Goal: Task Accomplishment & Management: Manage account settings

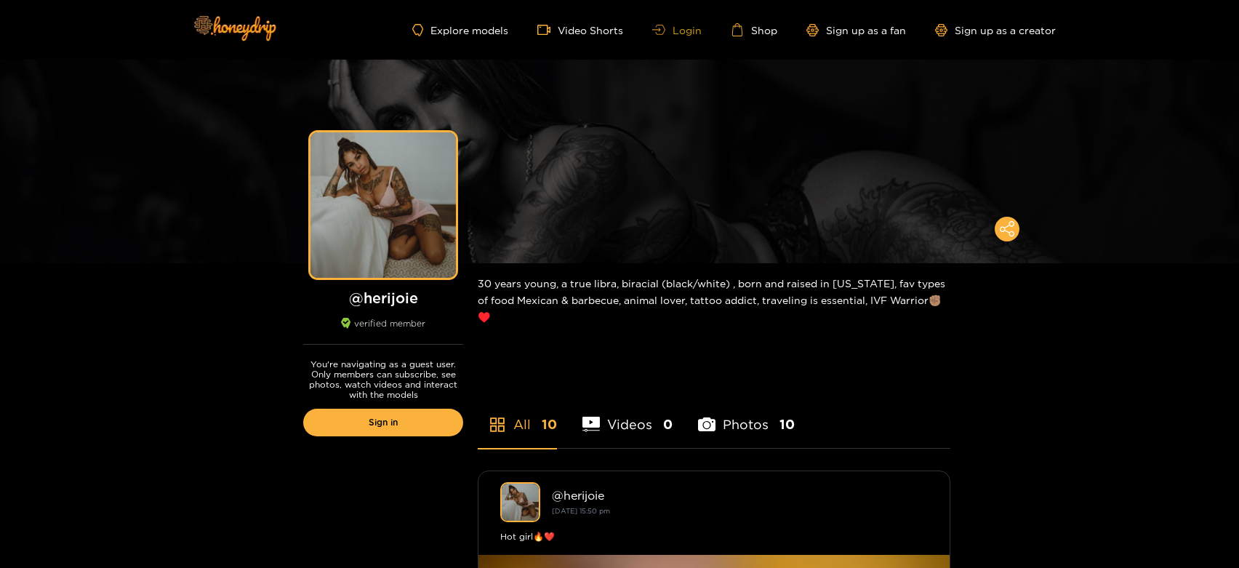
click at [680, 25] on link "Login" at bounding box center [676, 30] width 49 height 11
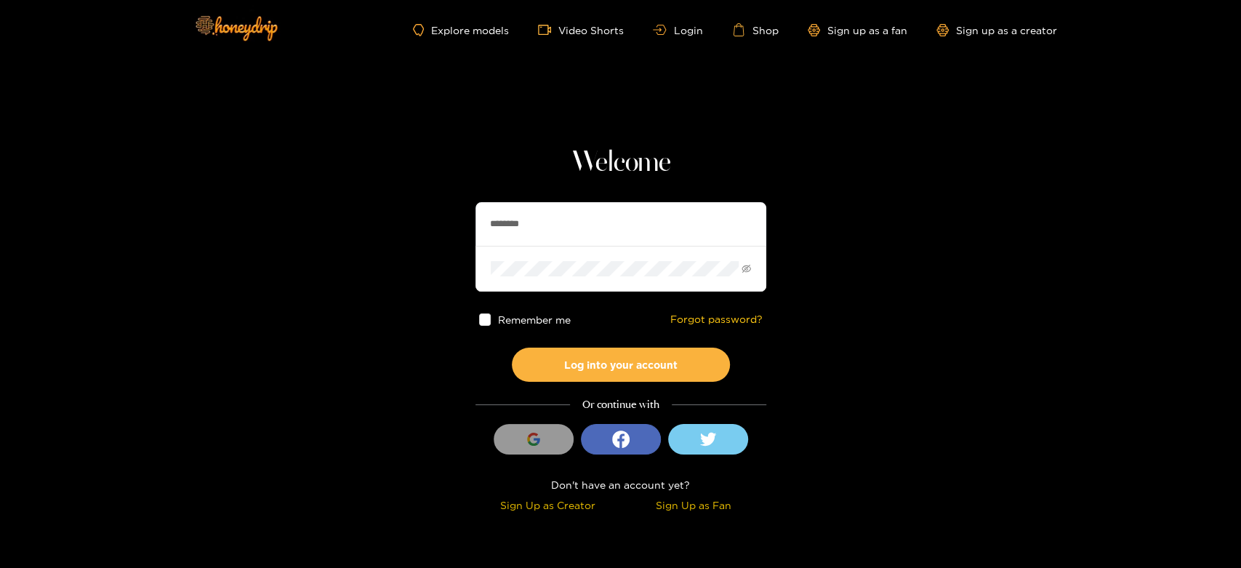
drag, startPoint x: 593, startPoint y: 223, endPoint x: 467, endPoint y: 228, distance: 126.6
click at [568, 228] on input "********" at bounding box center [620, 224] width 291 height 44
click at [467, 228] on section "Welcome ******** Remember me Forgot password? Log into your account Or continue…" at bounding box center [620, 258] width 1241 height 517
paste input "*"
type input "*********"
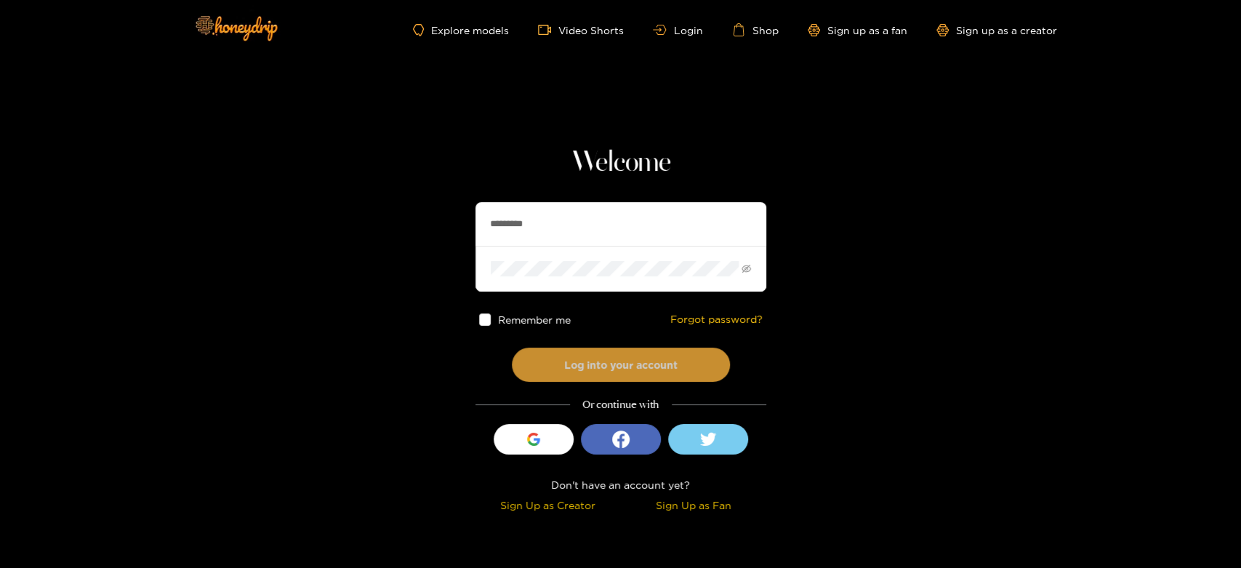
click at [585, 374] on button "Log into your account" at bounding box center [621, 364] width 218 height 34
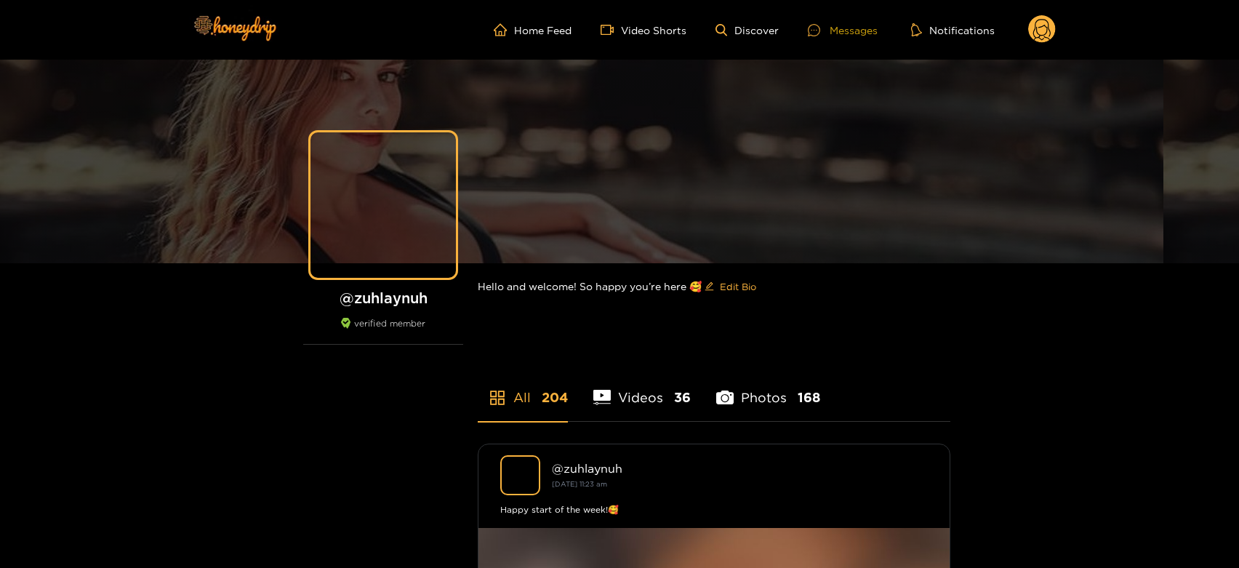
click at [823, 24] on div at bounding box center [819, 30] width 22 height 12
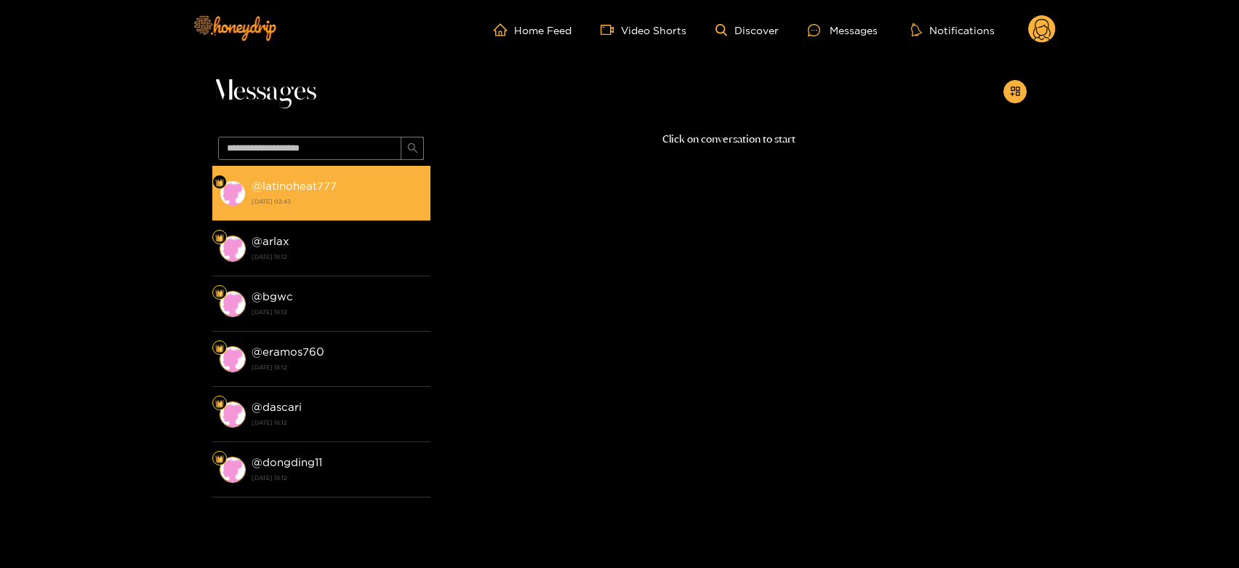
click at [395, 189] on div "@ latinoheat777 14 October 2025 02:43" at bounding box center [338, 193] width 172 height 33
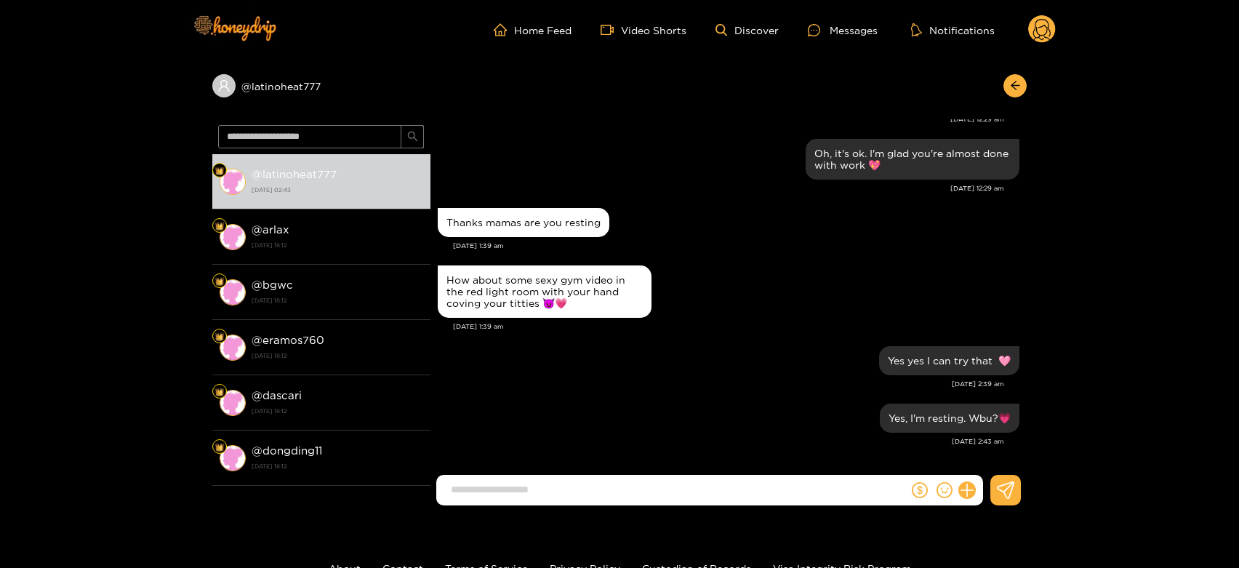
scroll to position [8492, 0]
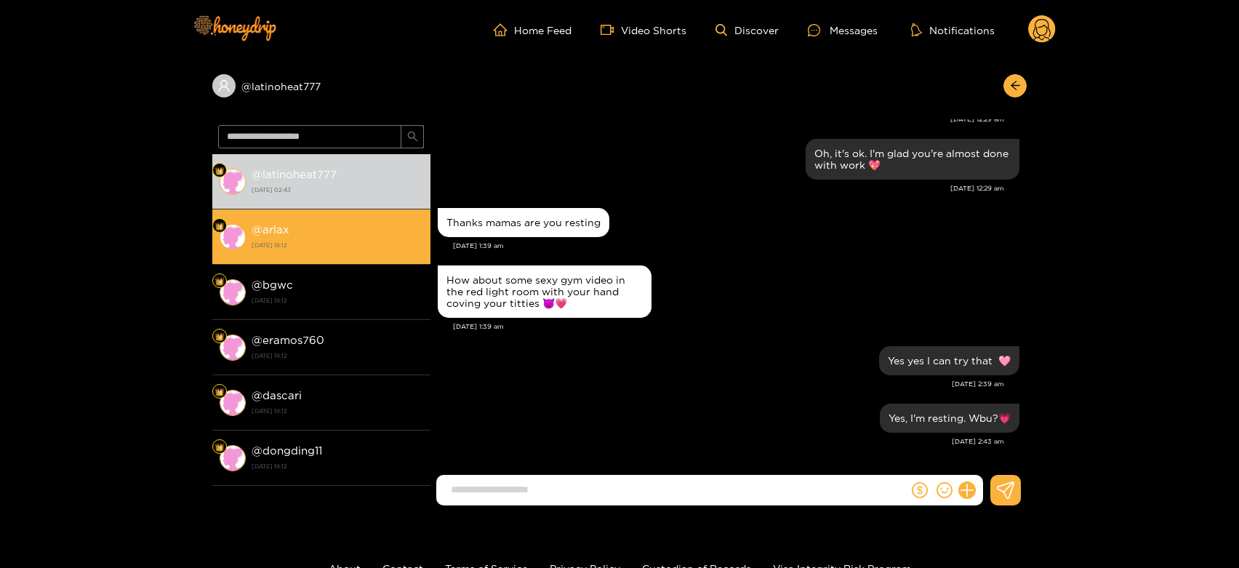
click at [349, 243] on strong "13 October 2025 18:12" at bounding box center [338, 244] width 172 height 13
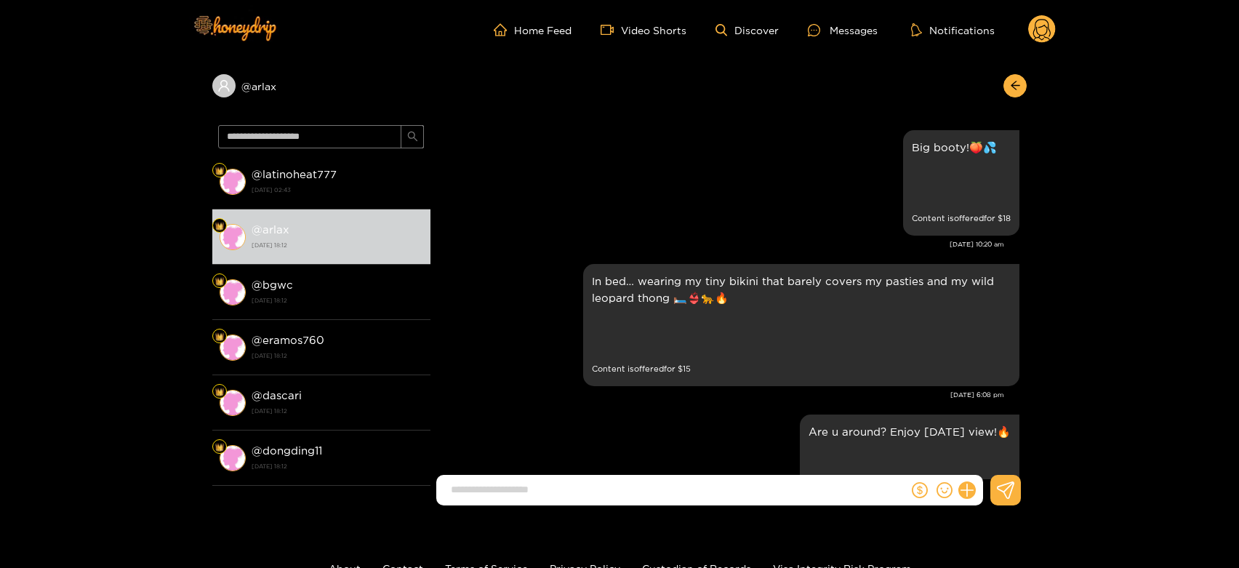
scroll to position [3080, 0]
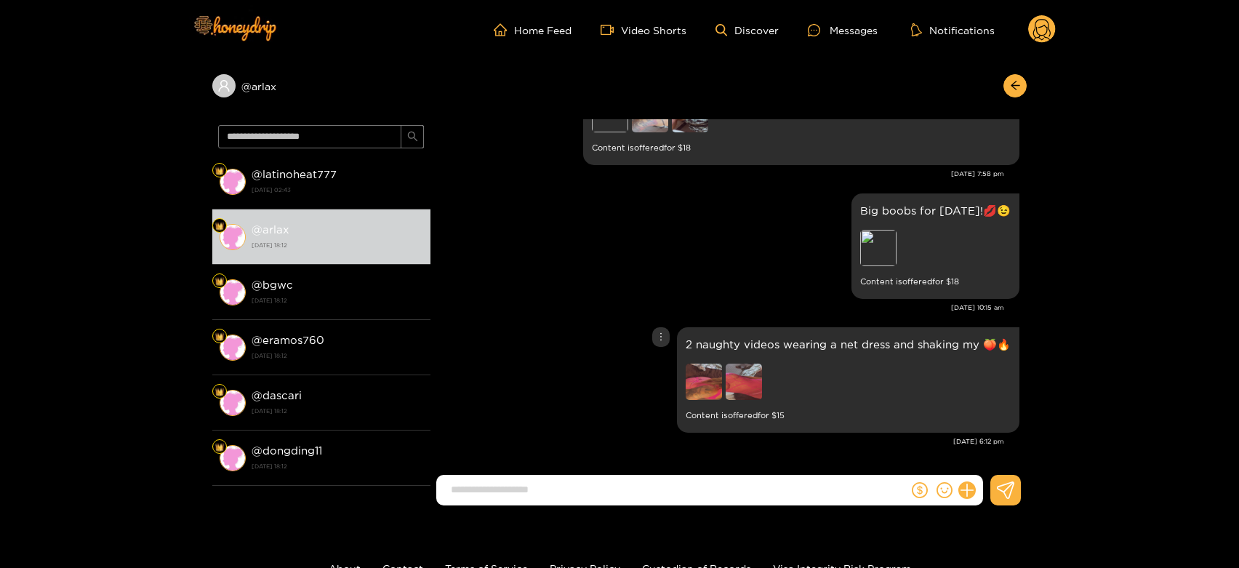
click at [712, 389] on img at bounding box center [703, 381] width 36 height 36
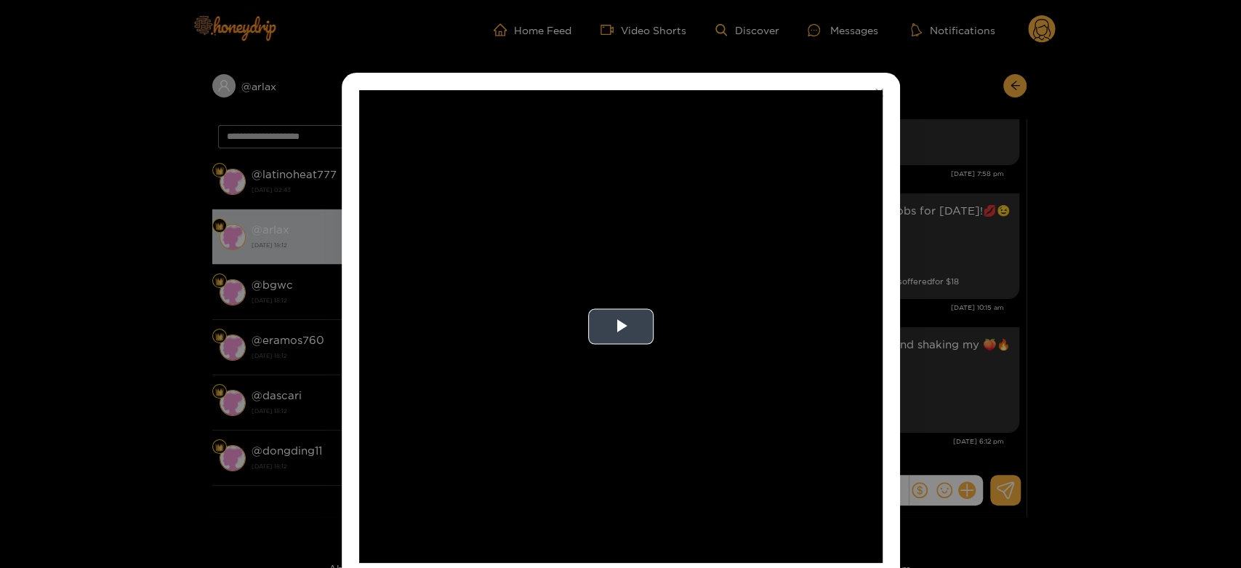
click at [826, 383] on video "Video Player" at bounding box center [620, 326] width 523 height 472
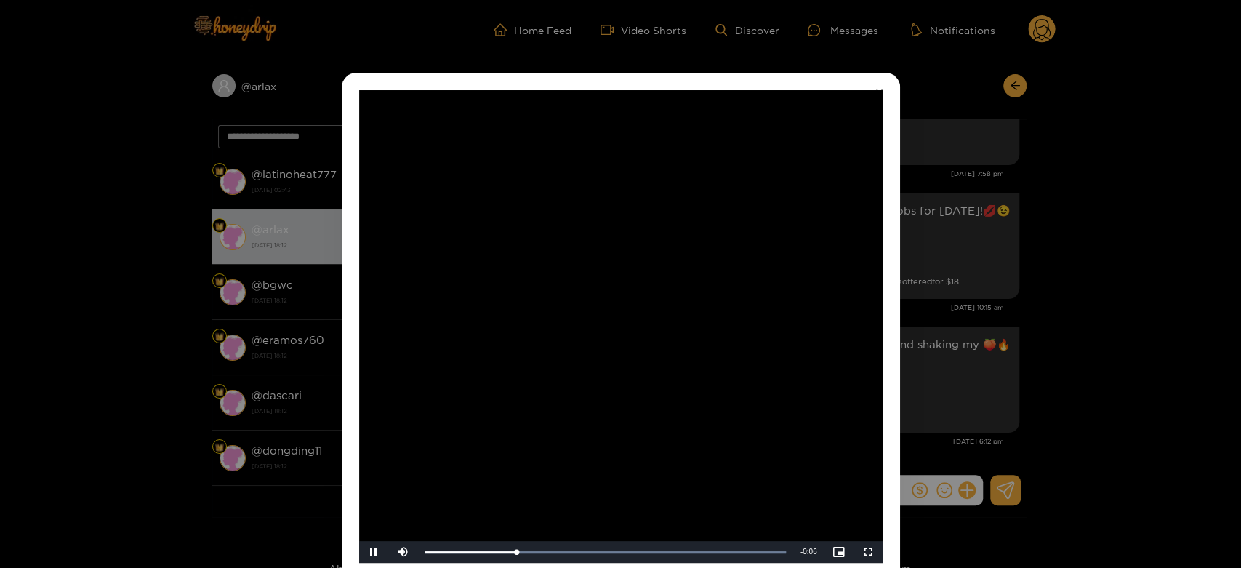
click at [826, 383] on video "Video Player" at bounding box center [620, 326] width 523 height 472
click at [983, 355] on div "**********" at bounding box center [620, 284] width 1241 height 568
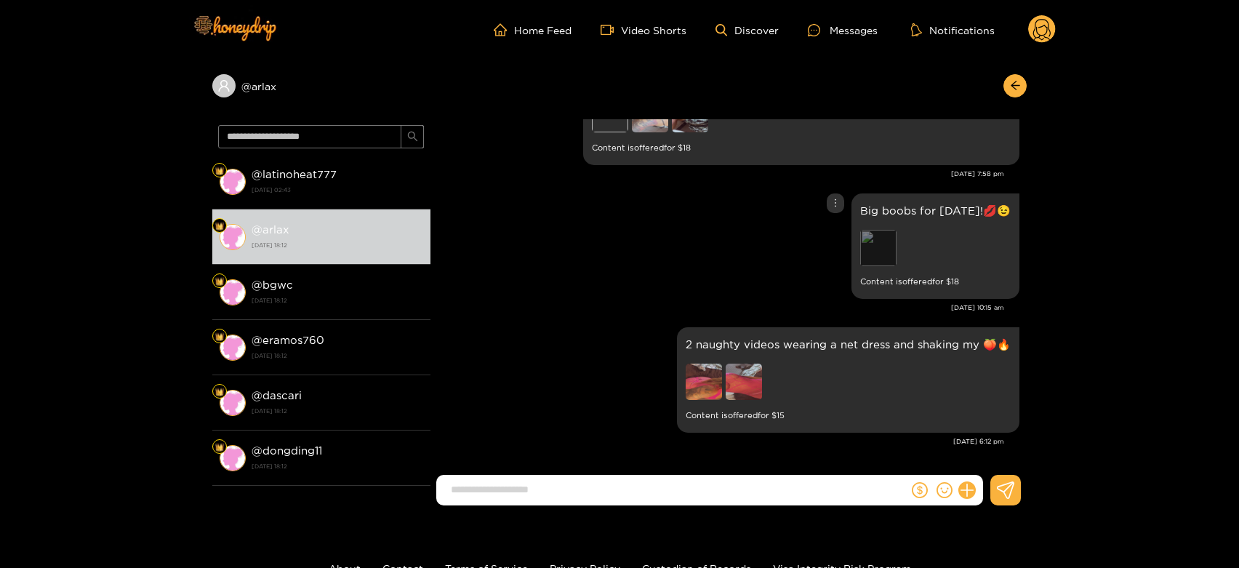
click at [869, 246] on div "Preview" at bounding box center [878, 248] width 36 height 36
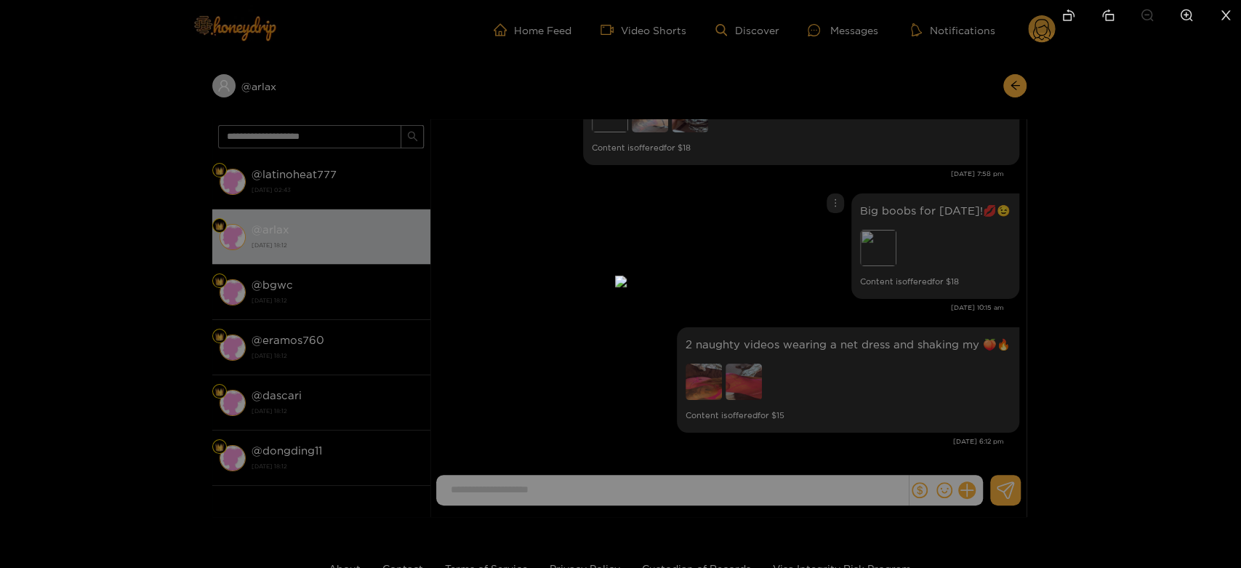
click at [874, 319] on div at bounding box center [620, 284] width 1241 height 568
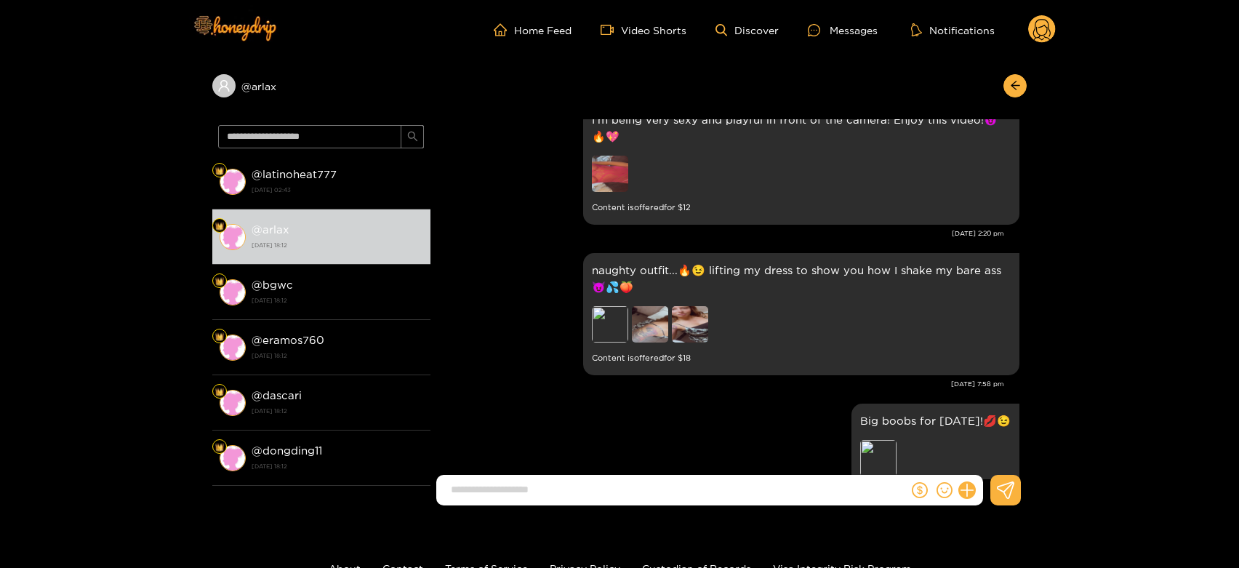
scroll to position [2838, 0]
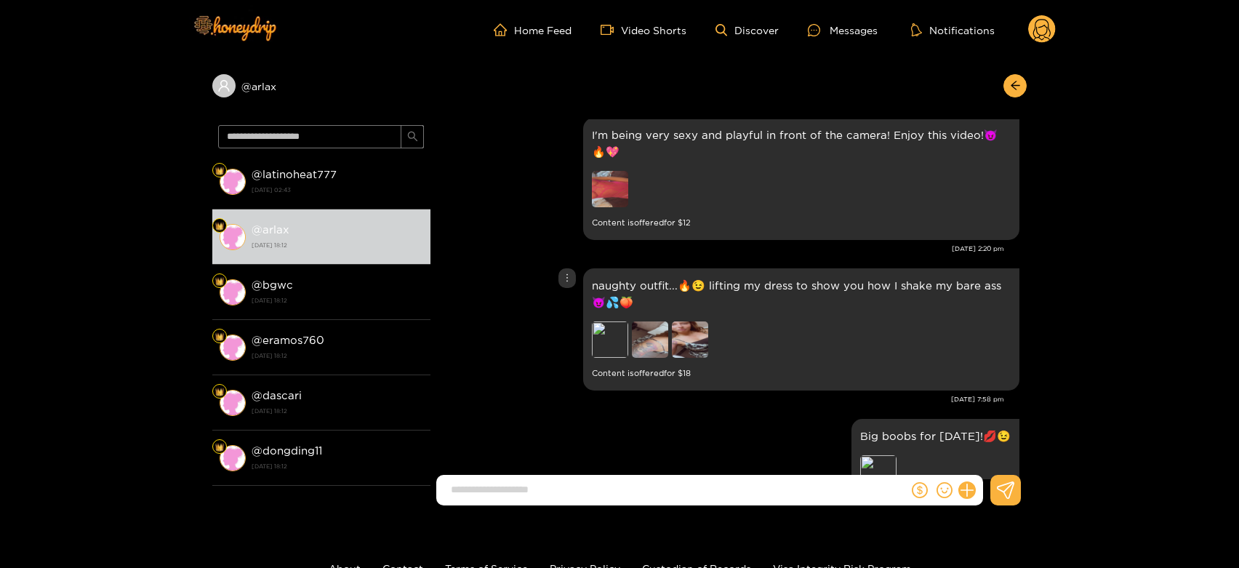
click at [635, 358] on img at bounding box center [650, 339] width 36 height 36
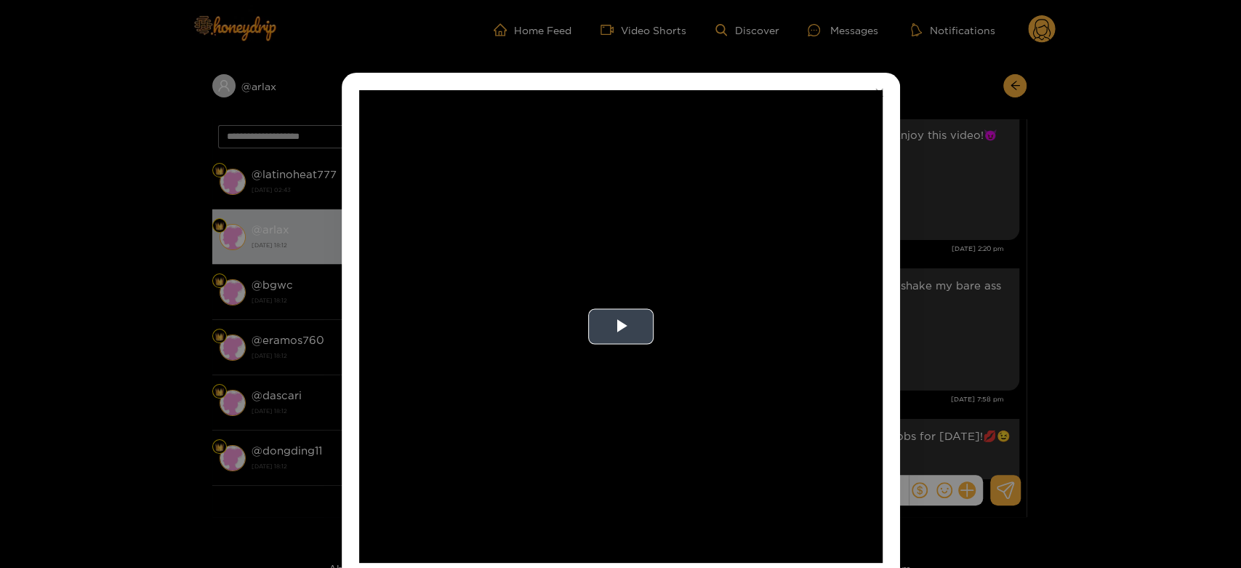
click at [725, 359] on video "Video Player" at bounding box center [620, 326] width 523 height 472
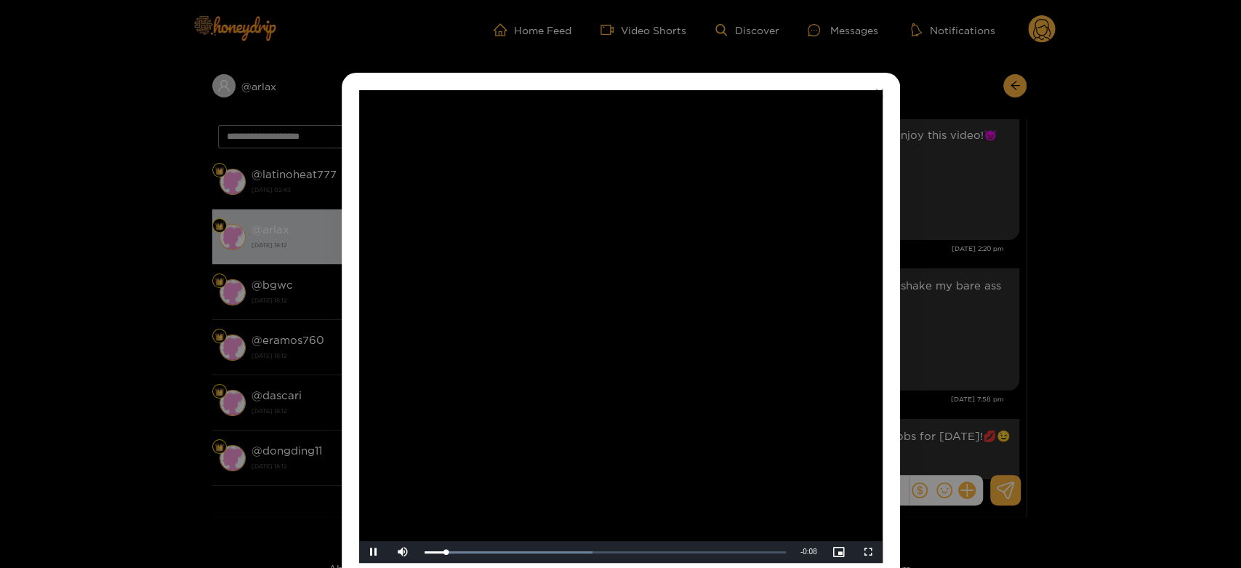
click at [682, 390] on video "Video Player" at bounding box center [620, 326] width 523 height 472
click at [948, 381] on div "**********" at bounding box center [620, 284] width 1241 height 568
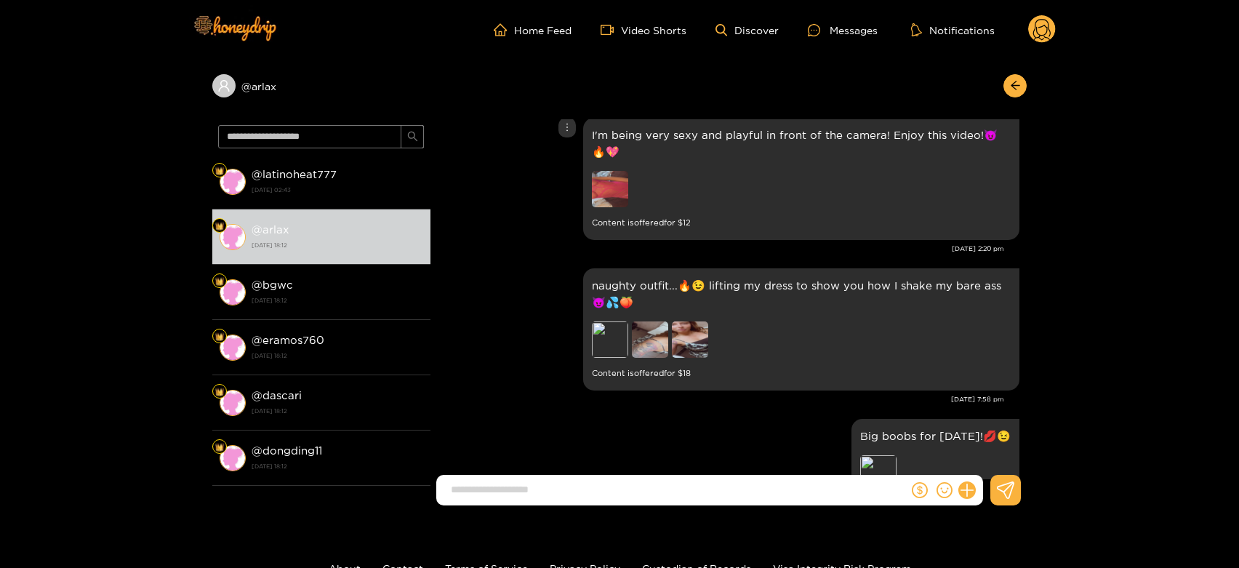
click at [592, 188] on img at bounding box center [610, 189] width 36 height 36
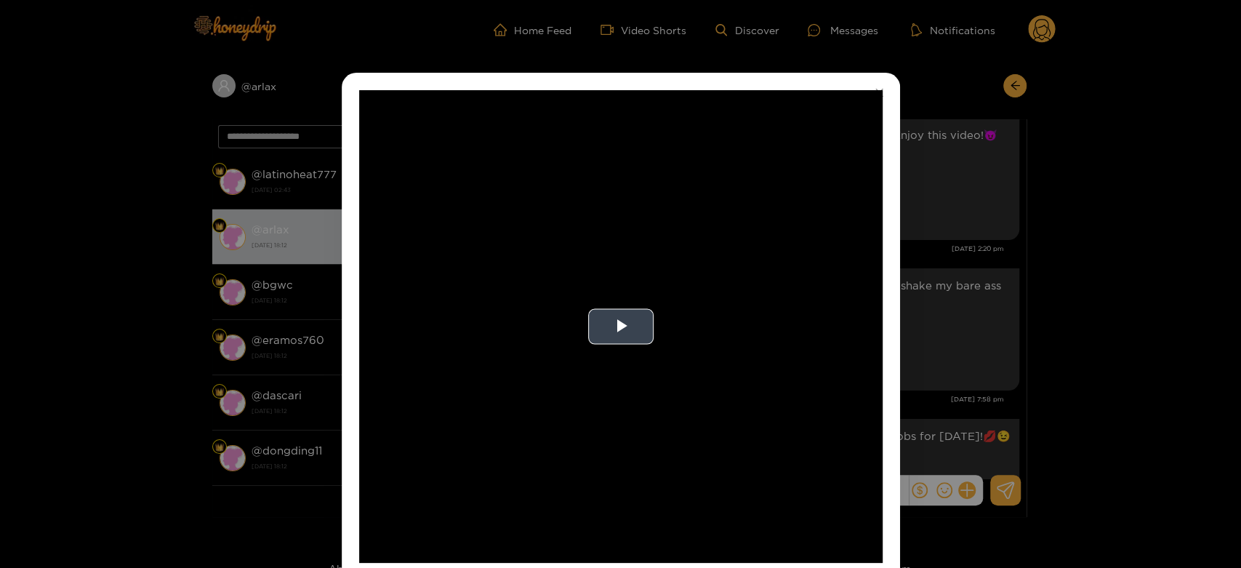
click at [612, 206] on video "Video Player" at bounding box center [620, 326] width 523 height 472
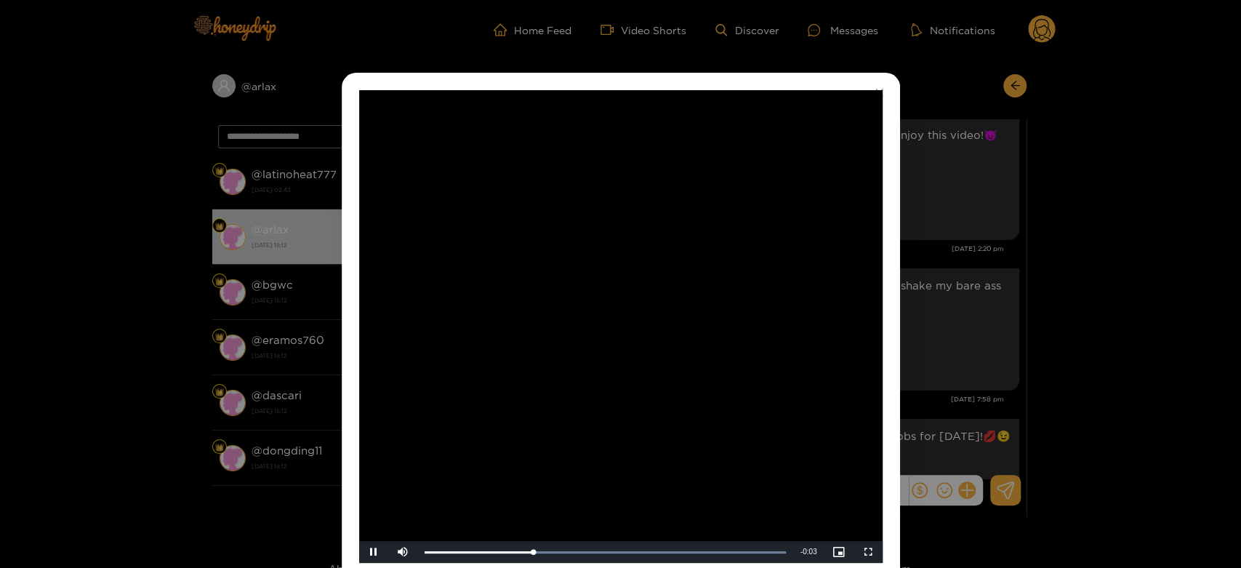
click at [612, 206] on video "Video Player" at bounding box center [620, 326] width 523 height 472
click at [968, 269] on div "**********" at bounding box center [620, 284] width 1241 height 568
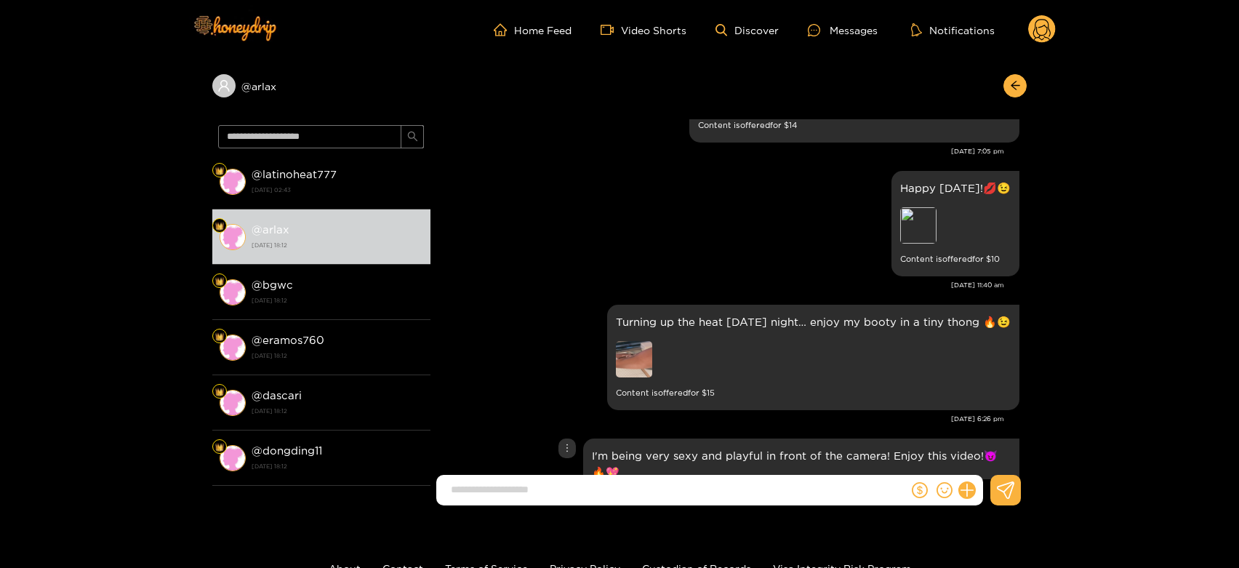
scroll to position [2514, 0]
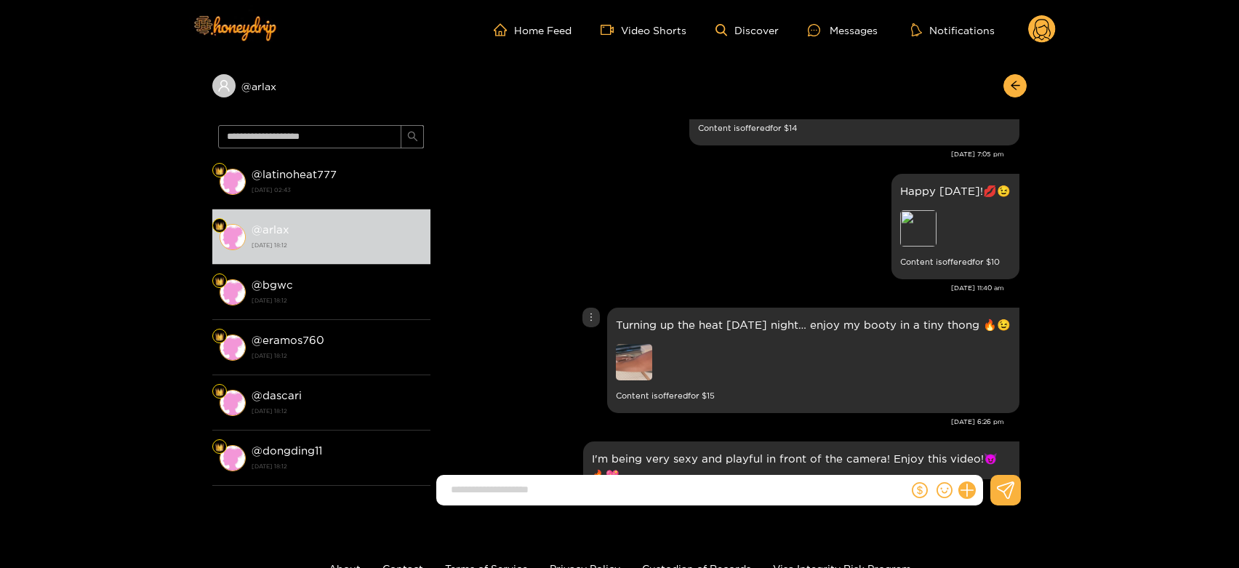
click at [622, 380] on img at bounding box center [634, 362] width 36 height 36
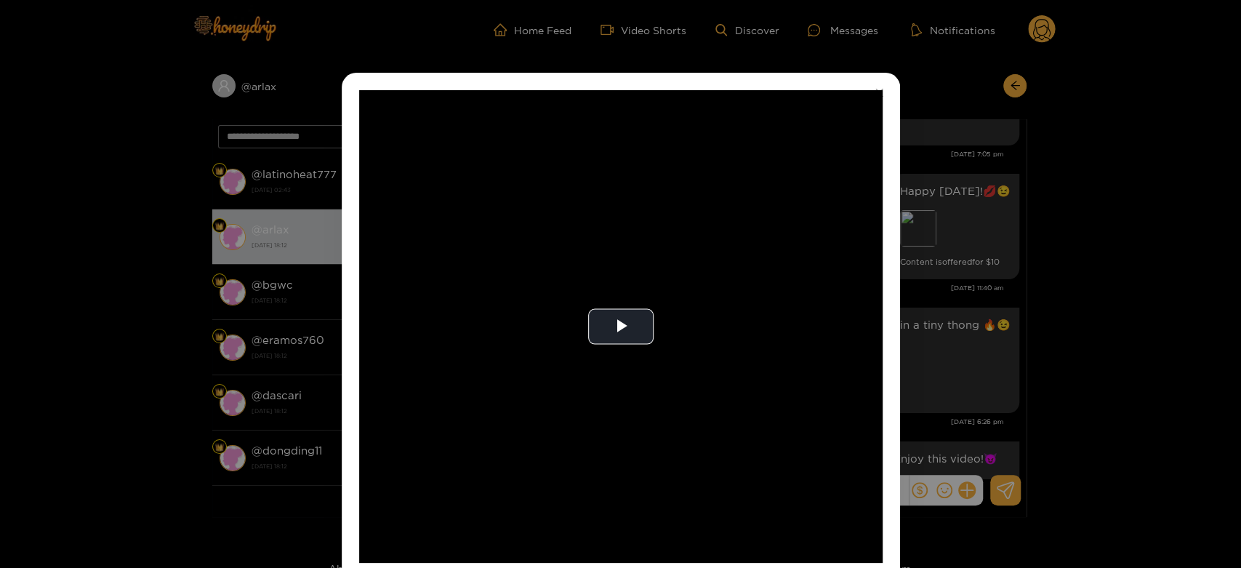
click at [622, 381] on video "Video Player" at bounding box center [620, 326] width 523 height 472
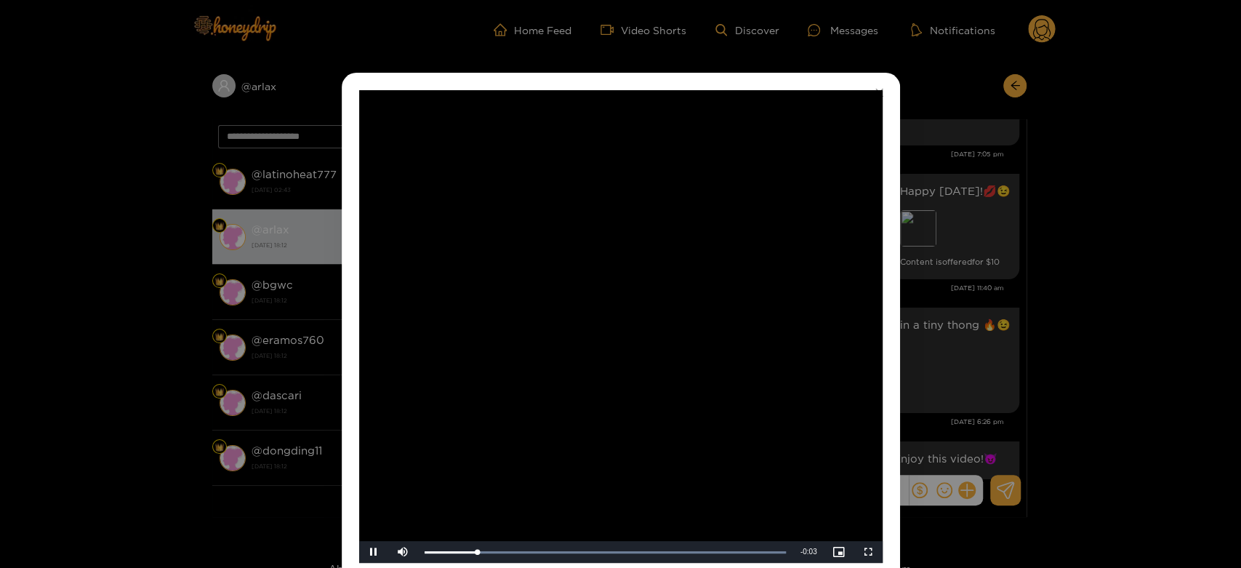
click at [622, 381] on video "Video Player" at bounding box center [620, 326] width 523 height 472
click at [953, 376] on div "**********" at bounding box center [620, 284] width 1241 height 568
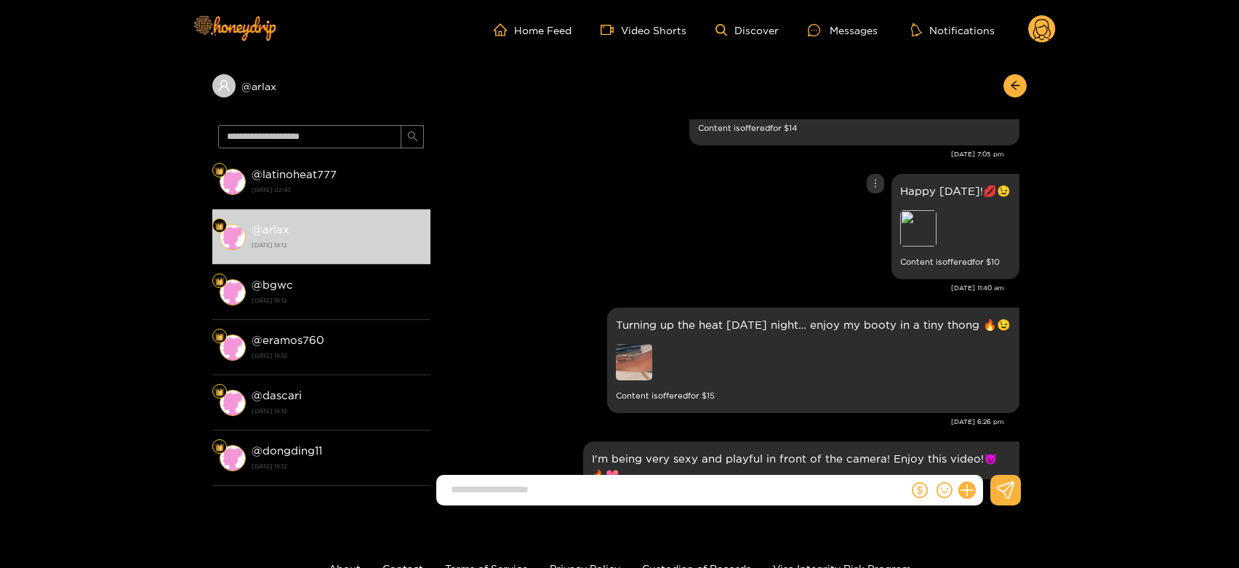
click at [680, 276] on div "Happy friday!💋😉 Preview Content is offered for $ 10" at bounding box center [729, 226] width 582 height 113
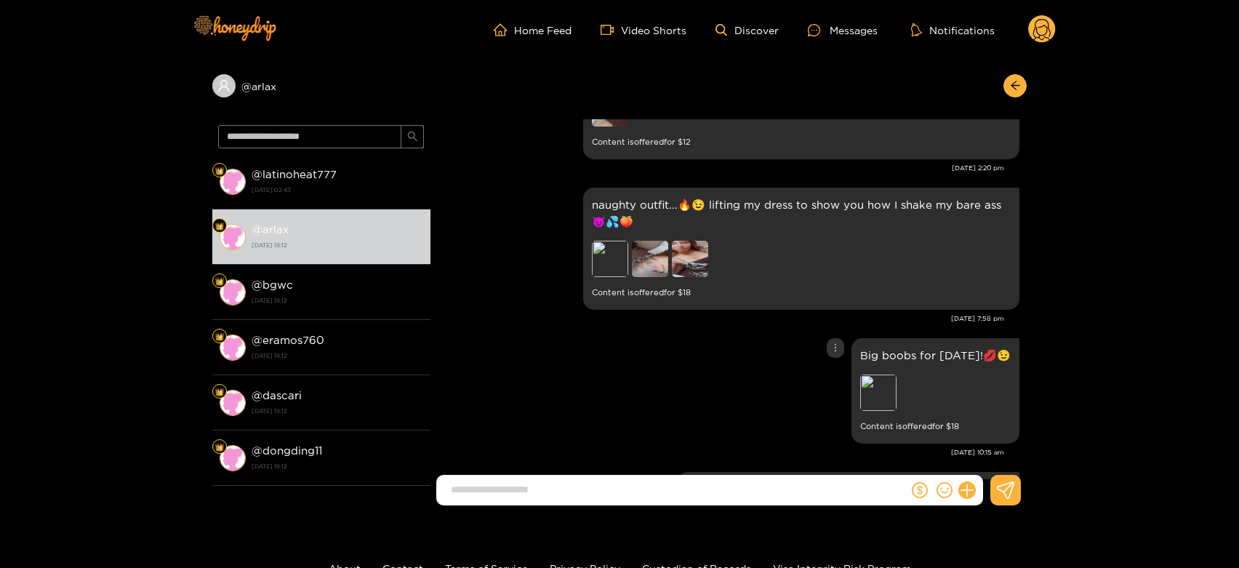
scroll to position [2838, 0]
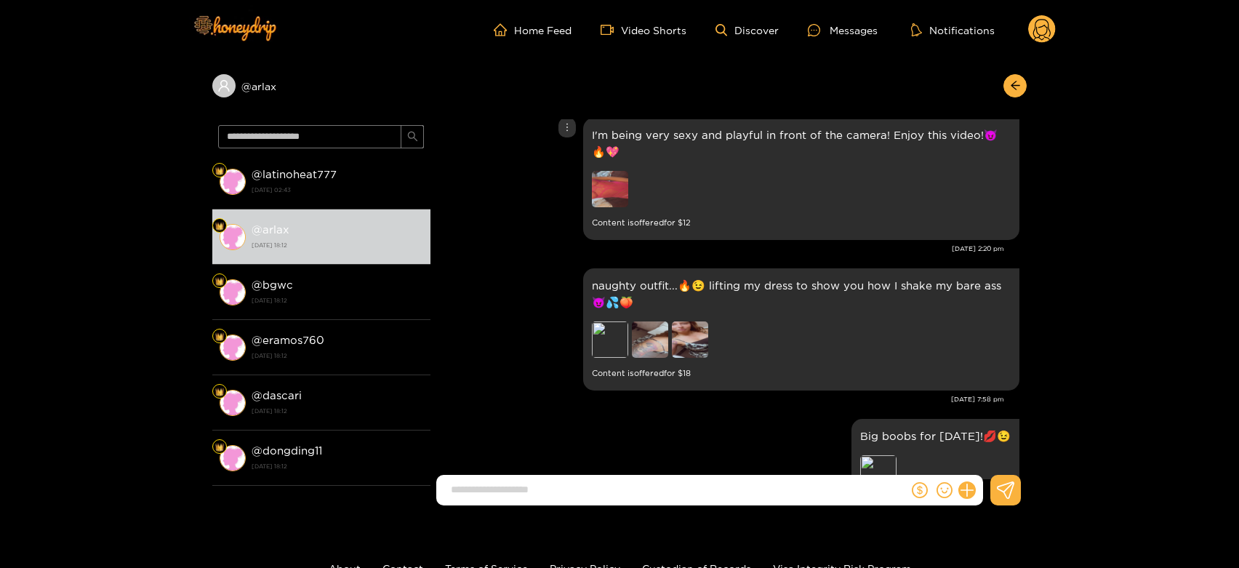
click at [605, 194] on img at bounding box center [610, 189] width 36 height 36
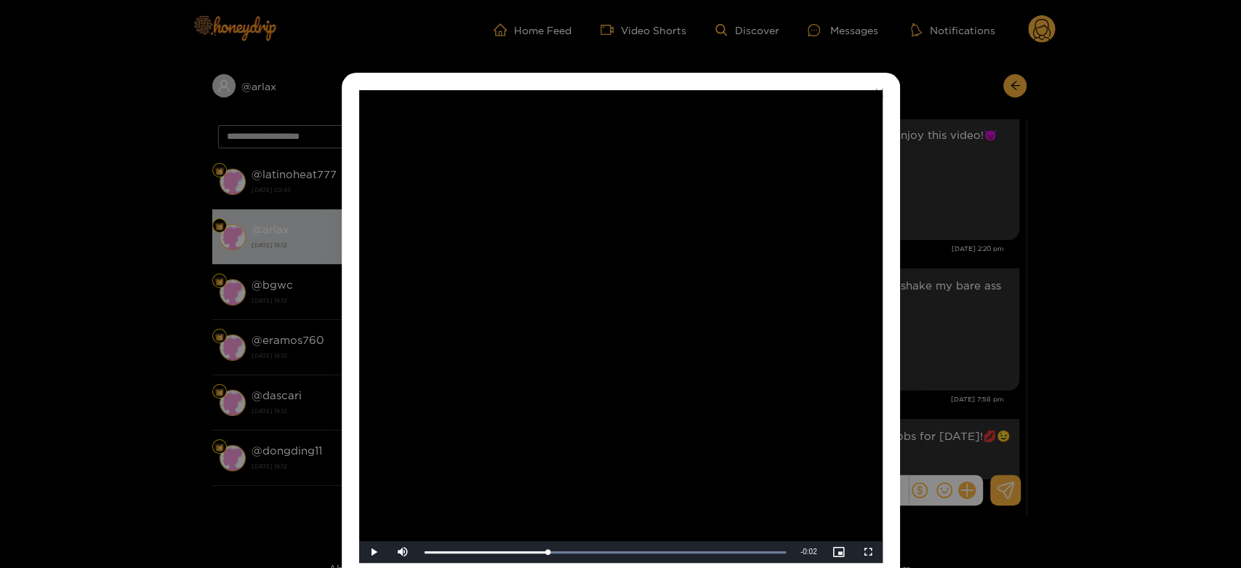
click at [1005, 283] on div "**********" at bounding box center [620, 284] width 1241 height 568
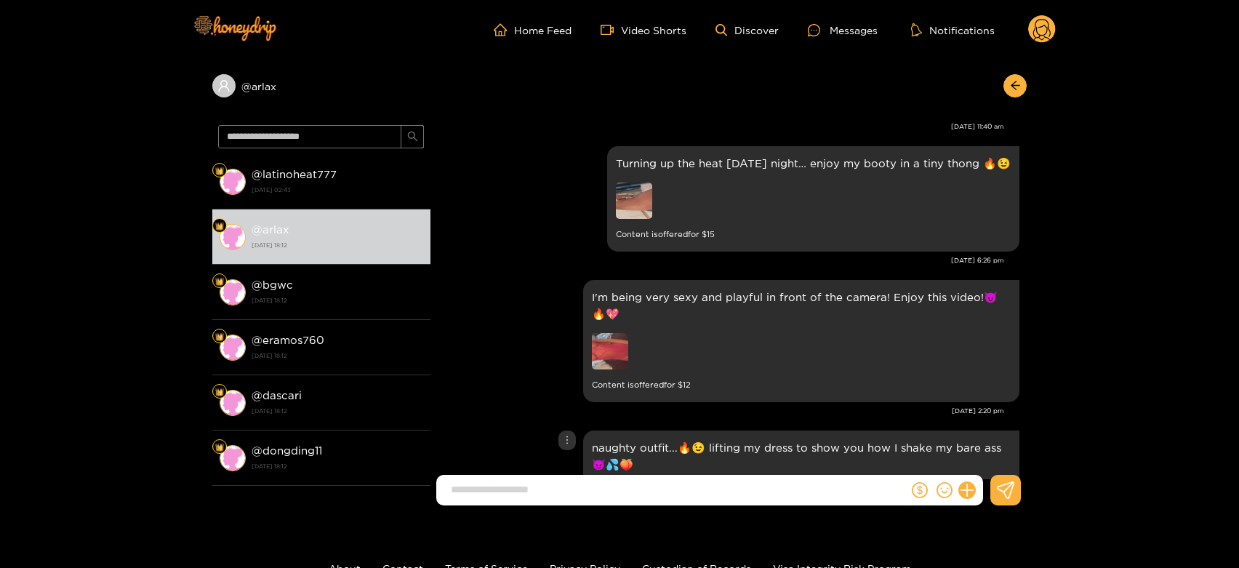
scroll to position [2595, 0]
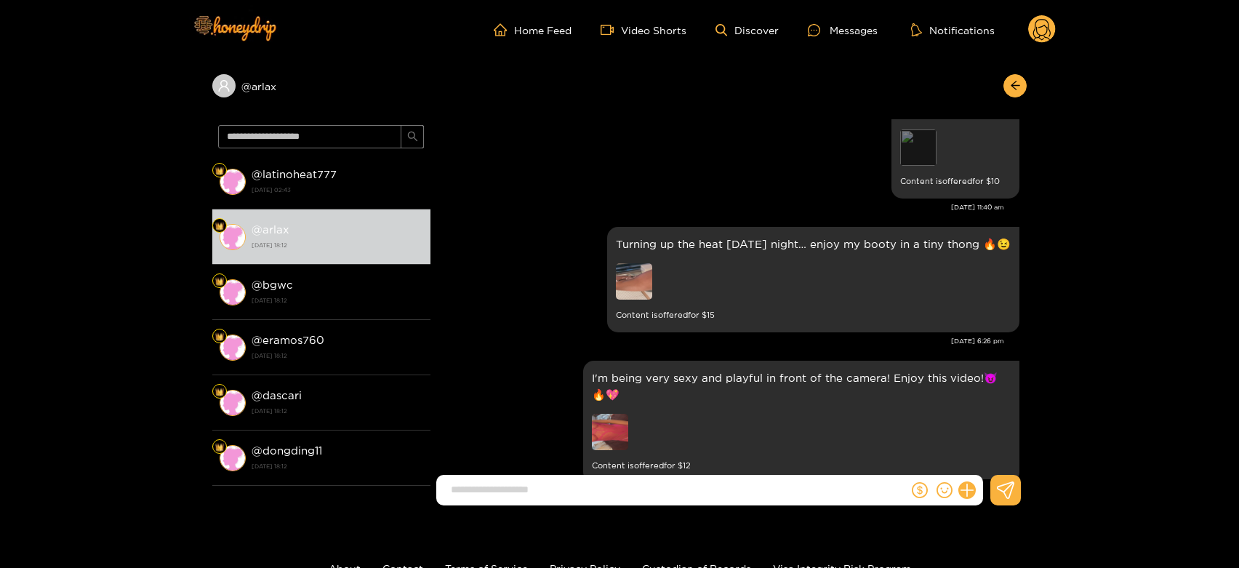
click at [916, 164] on div "Preview" at bounding box center [918, 147] width 36 height 36
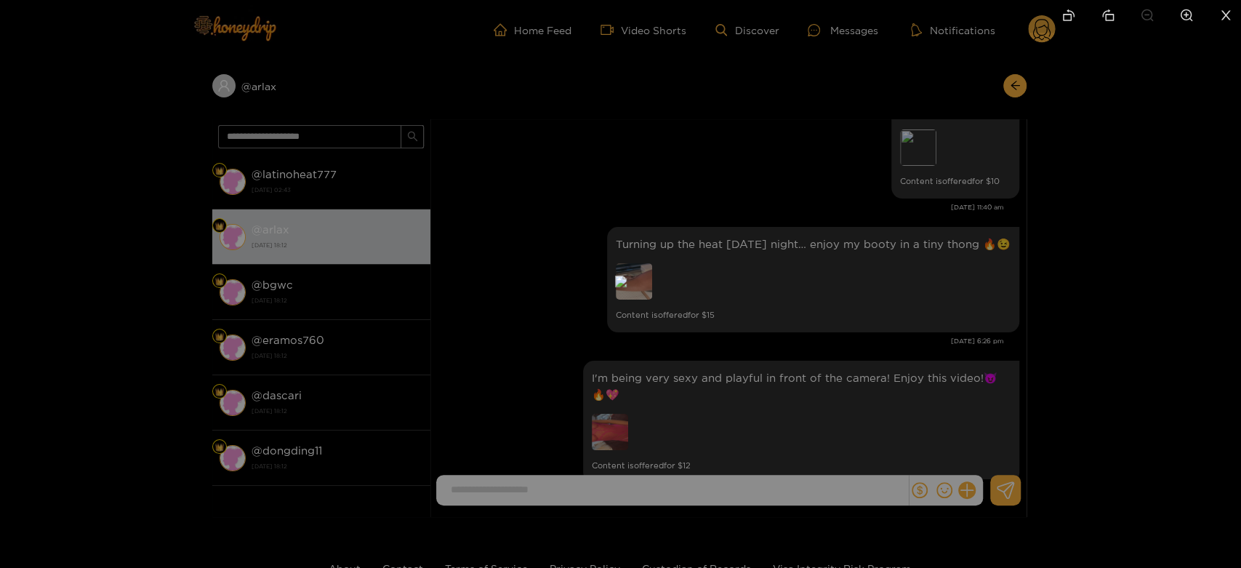
click at [951, 294] on div at bounding box center [620, 284] width 1241 height 568
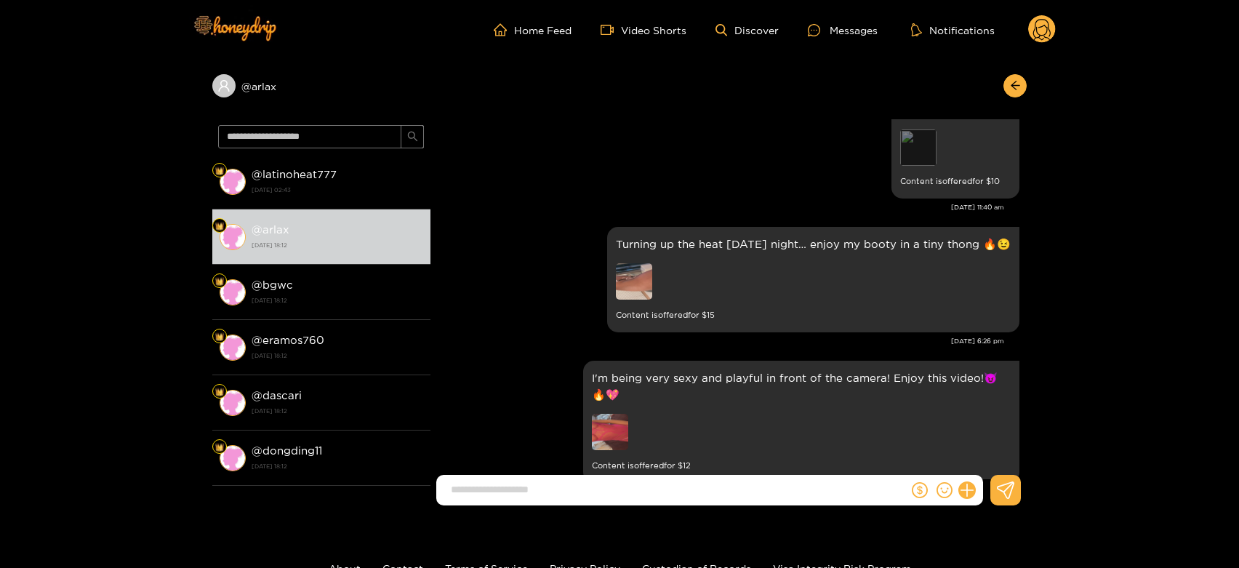
click at [917, 166] on div "Preview" at bounding box center [918, 147] width 36 height 36
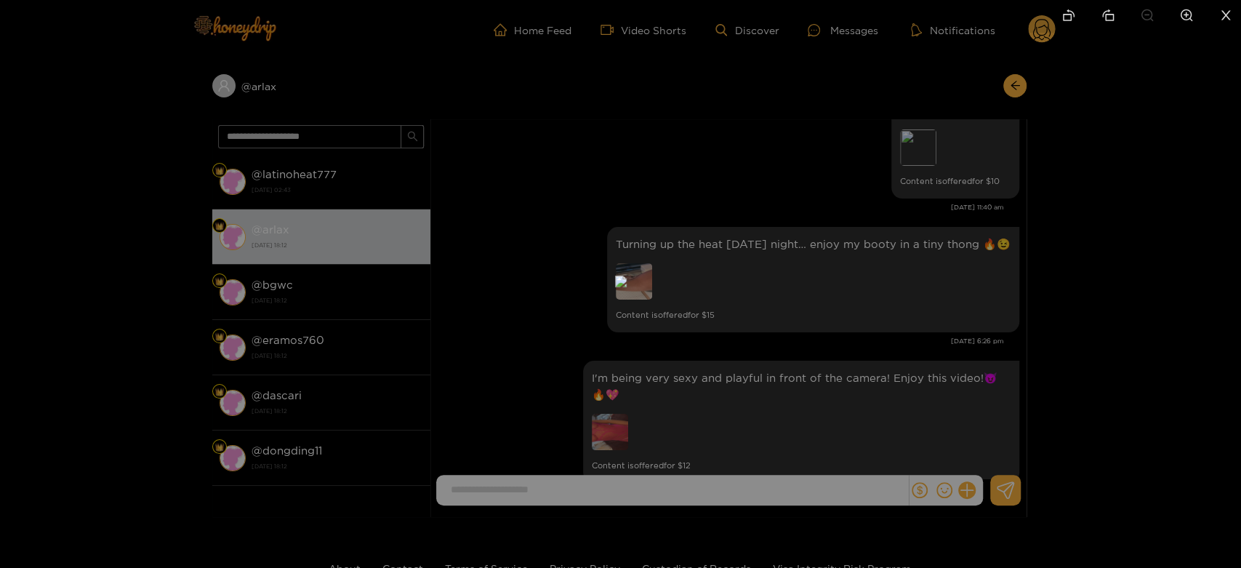
click at [884, 320] on div at bounding box center [620, 284] width 1241 height 568
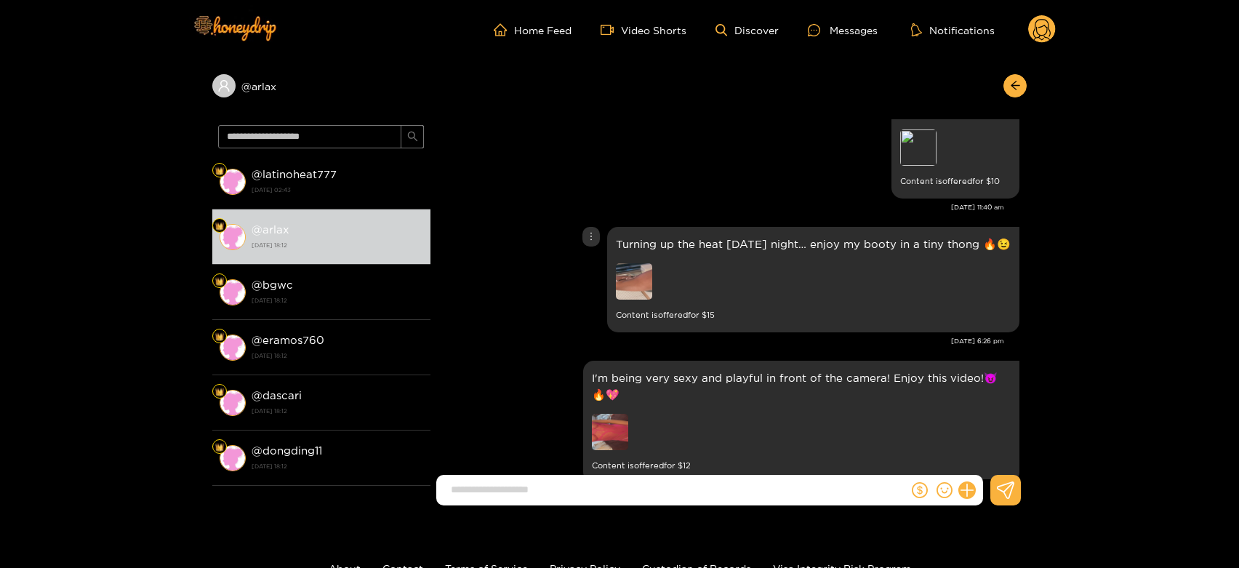
click at [619, 299] on img at bounding box center [634, 281] width 36 height 36
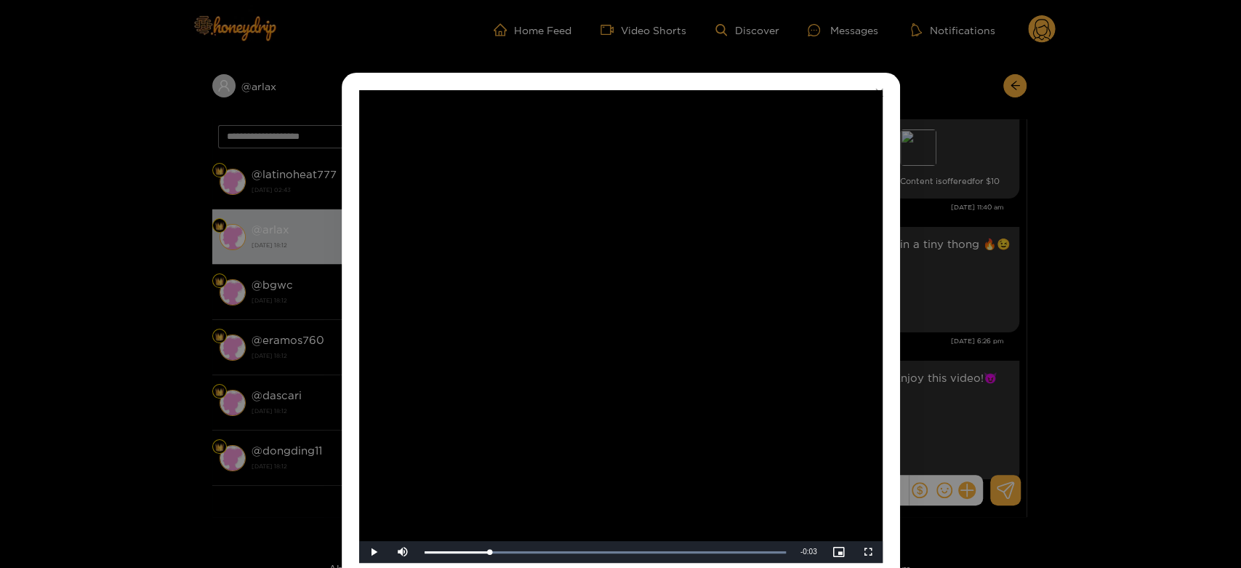
click at [619, 299] on video "Video Player" at bounding box center [620, 326] width 523 height 472
click at [989, 296] on div "**********" at bounding box center [620, 284] width 1241 height 568
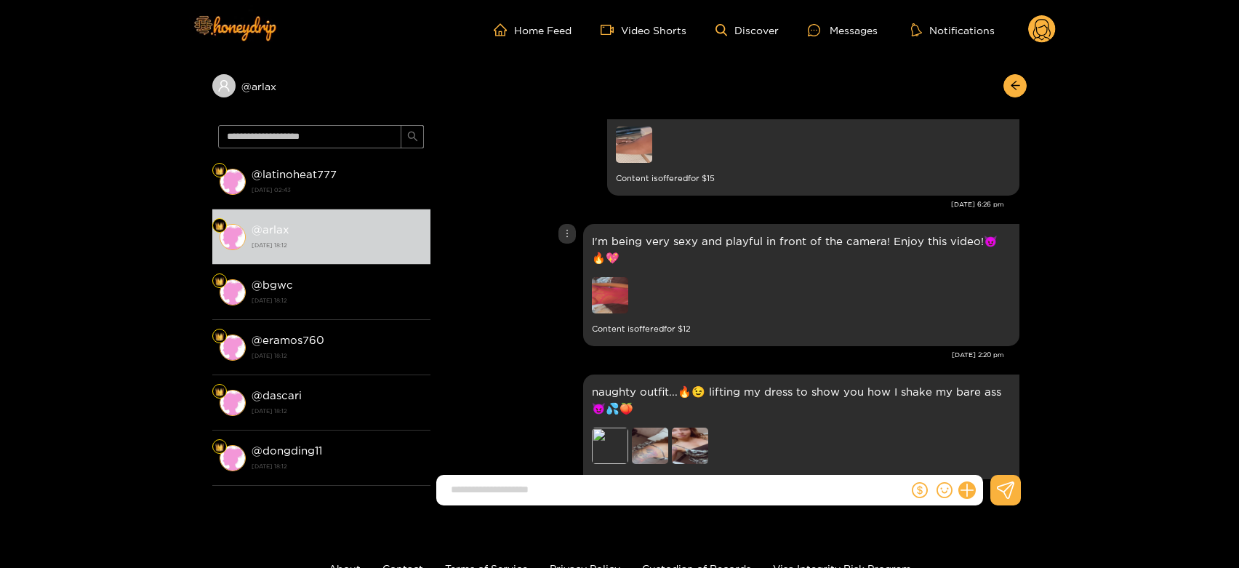
scroll to position [2756, 0]
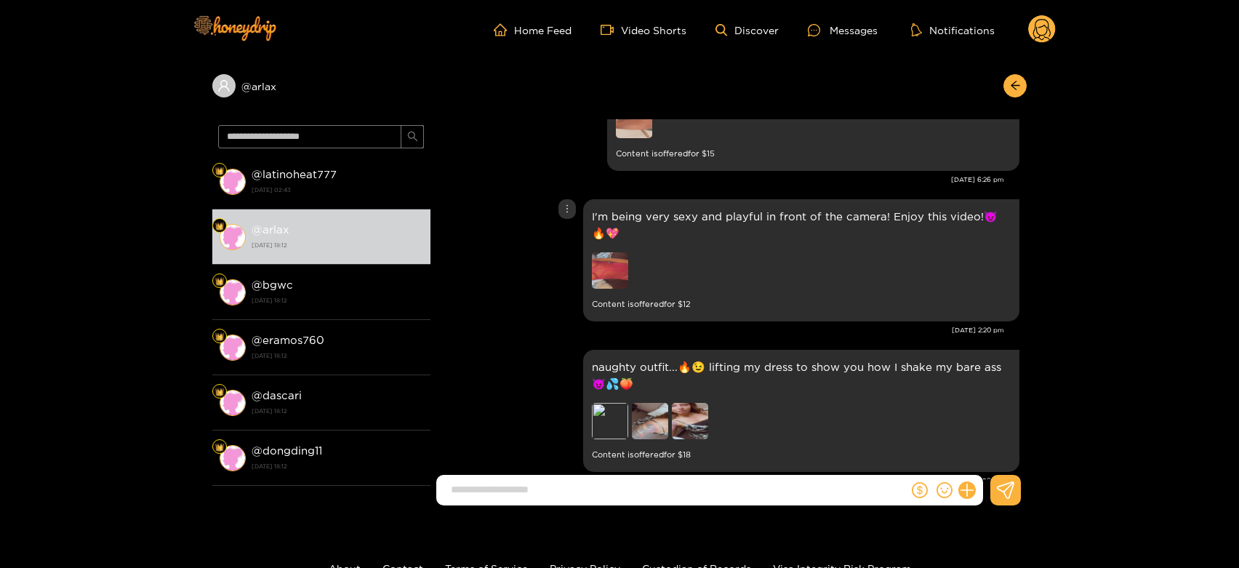
click at [620, 289] on img at bounding box center [610, 270] width 36 height 36
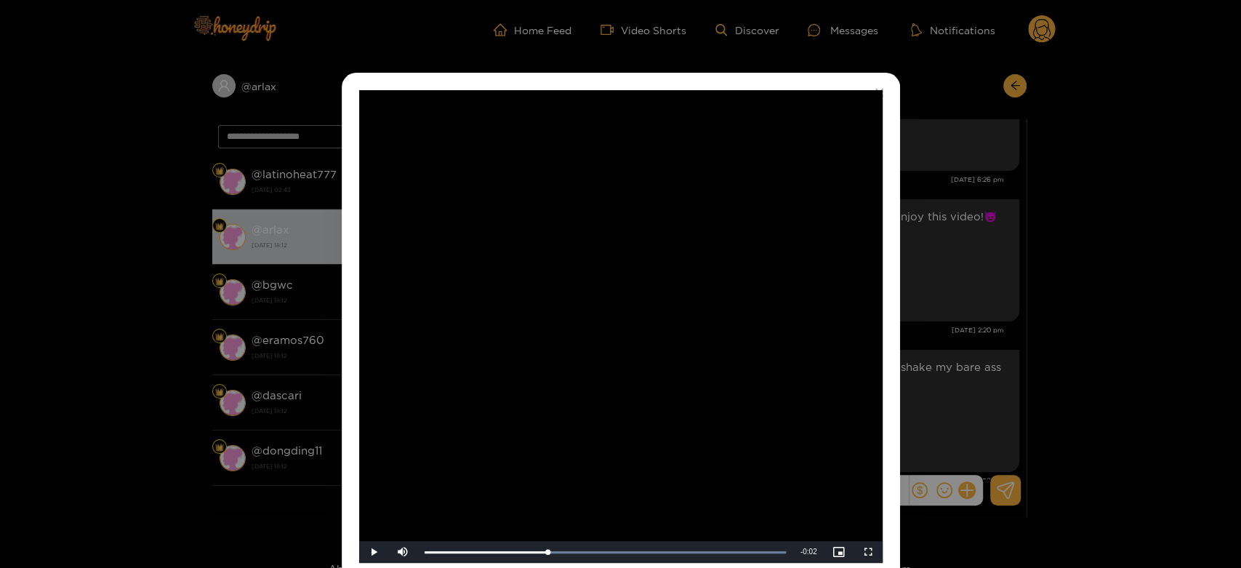
click at [620, 289] on video "Video Player" at bounding box center [620, 326] width 523 height 472
click at [974, 313] on div "**********" at bounding box center [620, 284] width 1241 height 568
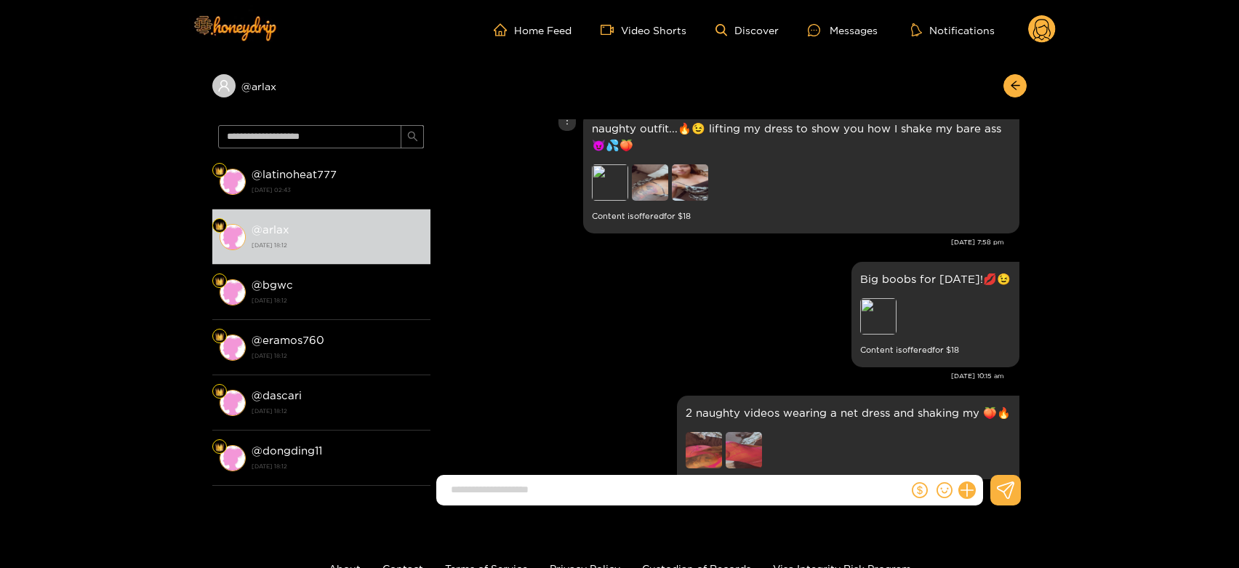
scroll to position [2999, 0]
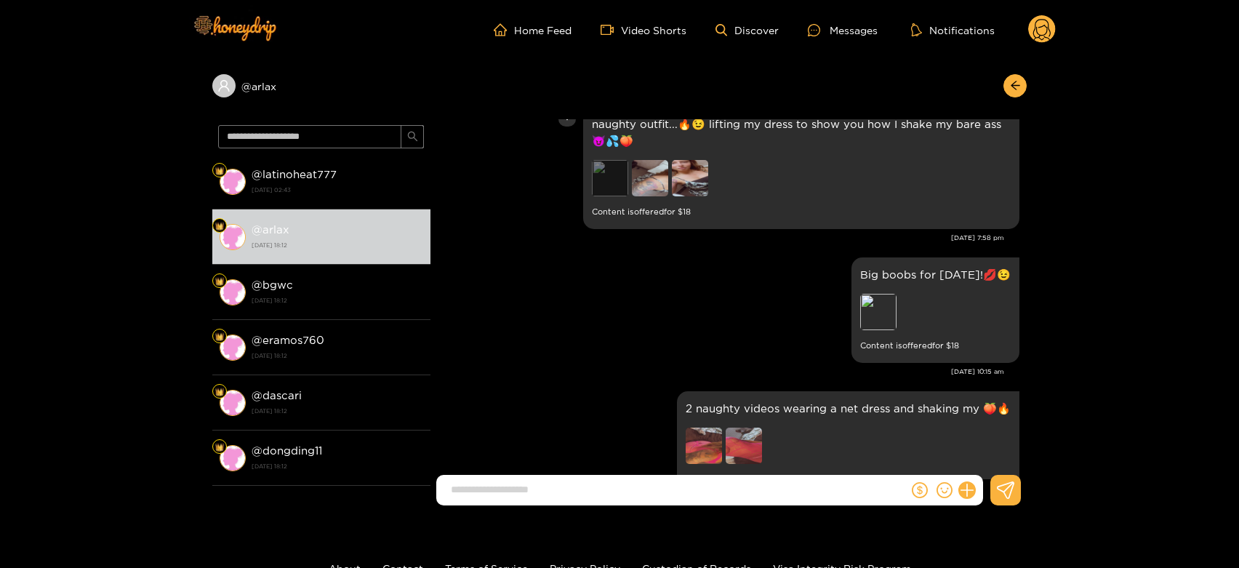
click at [612, 178] on div "Preview" at bounding box center [610, 178] width 36 height 36
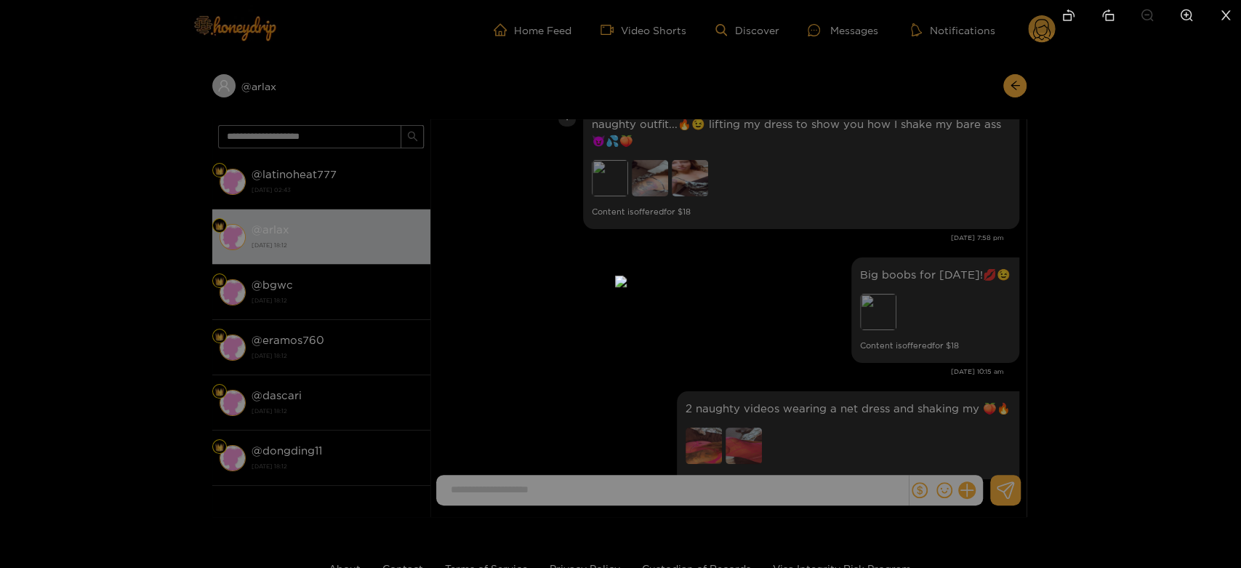
click at [885, 275] on div at bounding box center [620, 284] width 1241 height 568
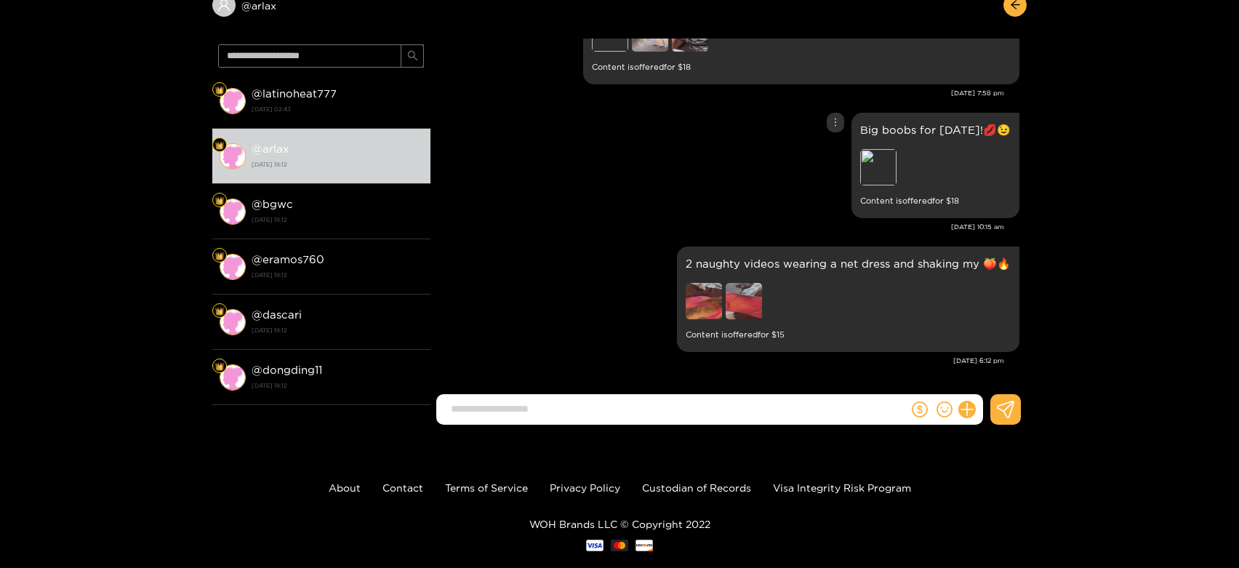
scroll to position [107, 0]
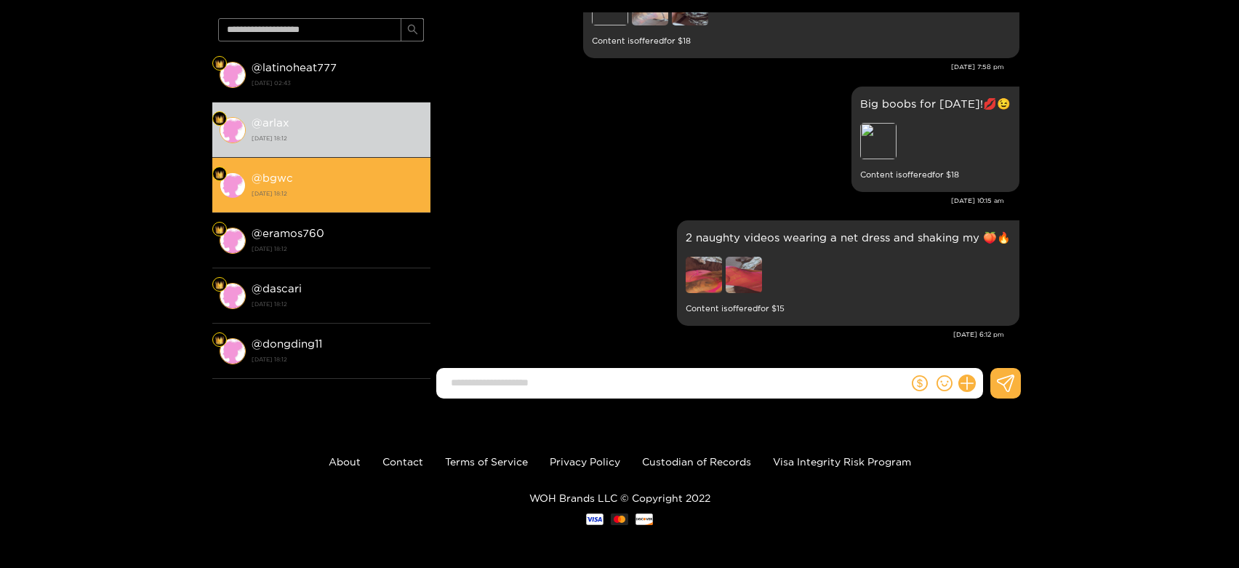
click at [303, 158] on li "@ bgwc 13 October 2025 18:12" at bounding box center [321, 185] width 218 height 55
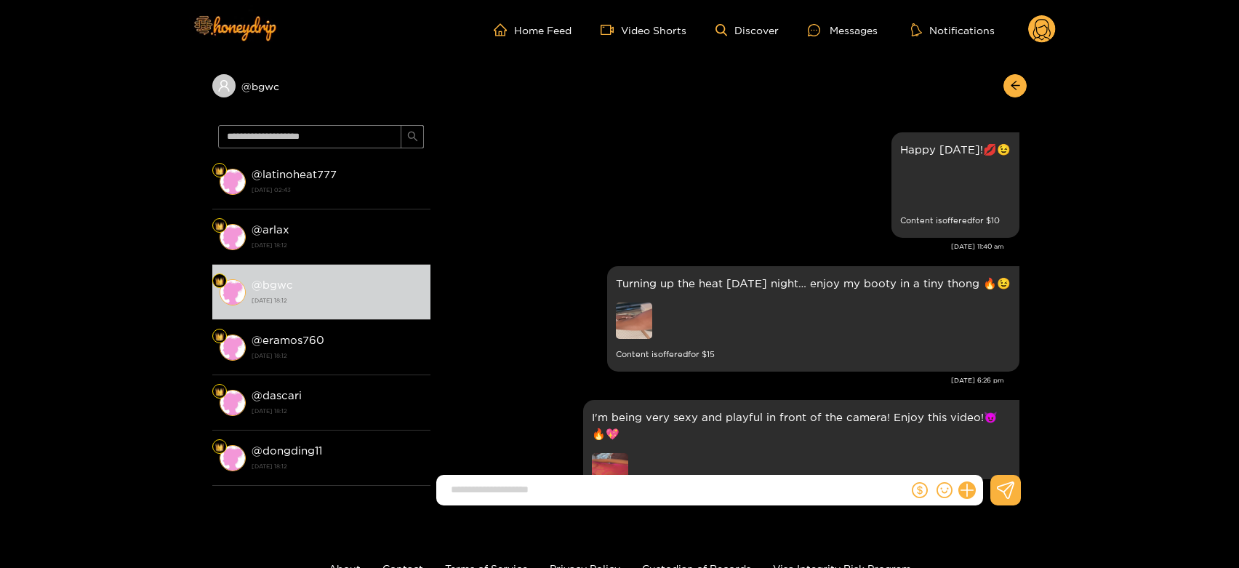
scroll to position [2514, 0]
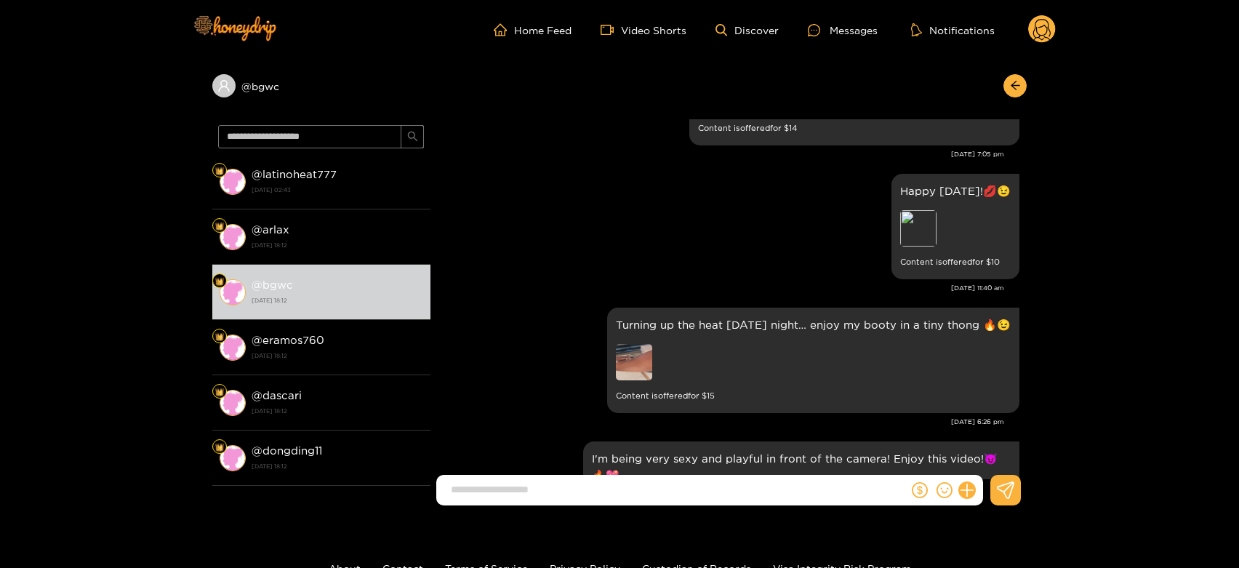
click at [1040, 31] on circle at bounding box center [1042, 29] width 28 height 28
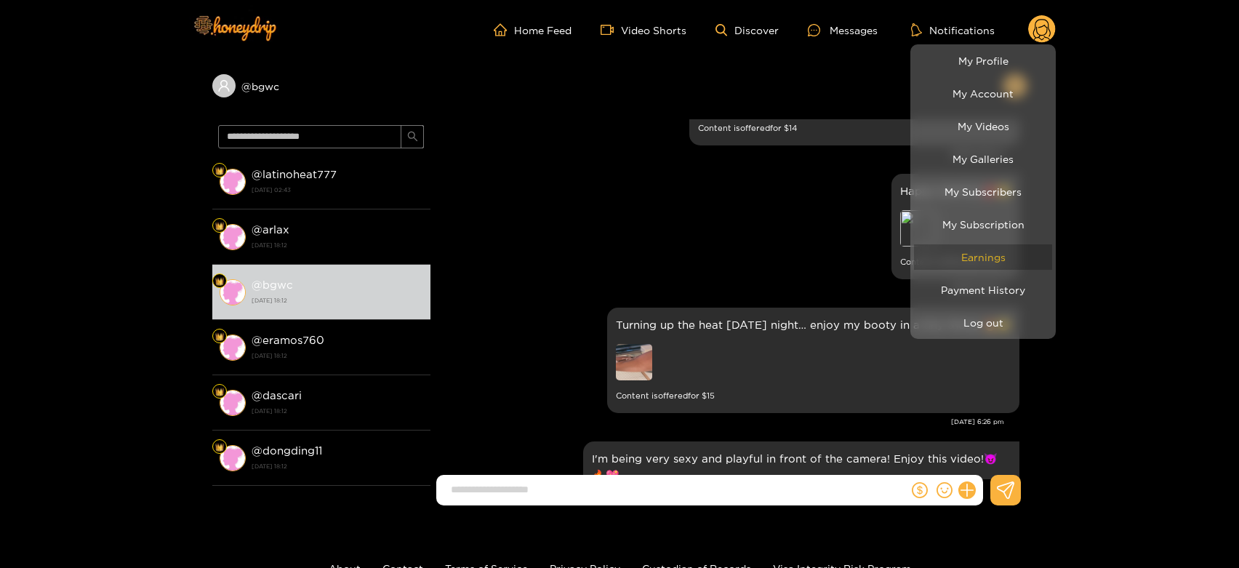
click at [957, 256] on link "Earnings" at bounding box center [983, 256] width 138 height 25
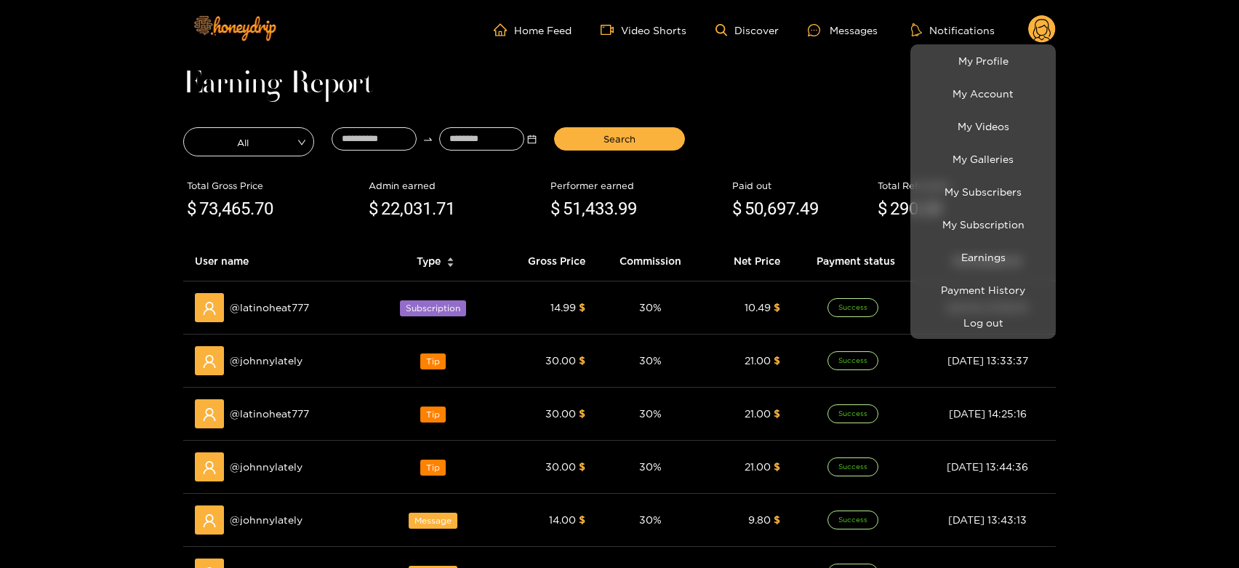
click at [276, 358] on div at bounding box center [619, 284] width 1239 height 568
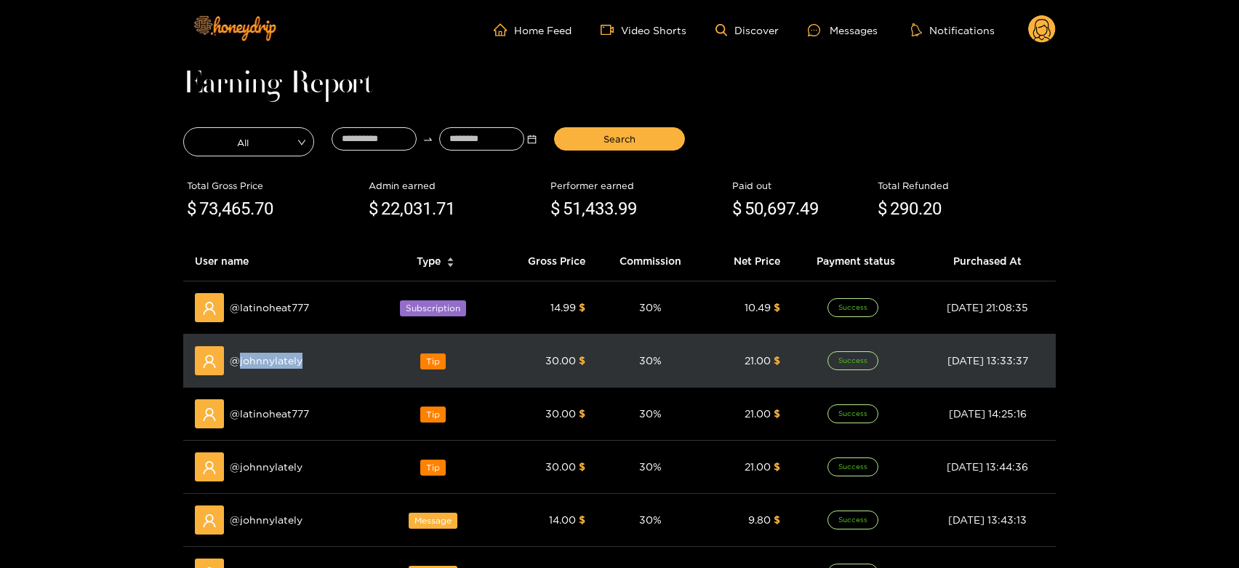
click at [274, 356] on span "@ johnnylately" at bounding box center [266, 361] width 73 height 16
copy span "johnnylately"
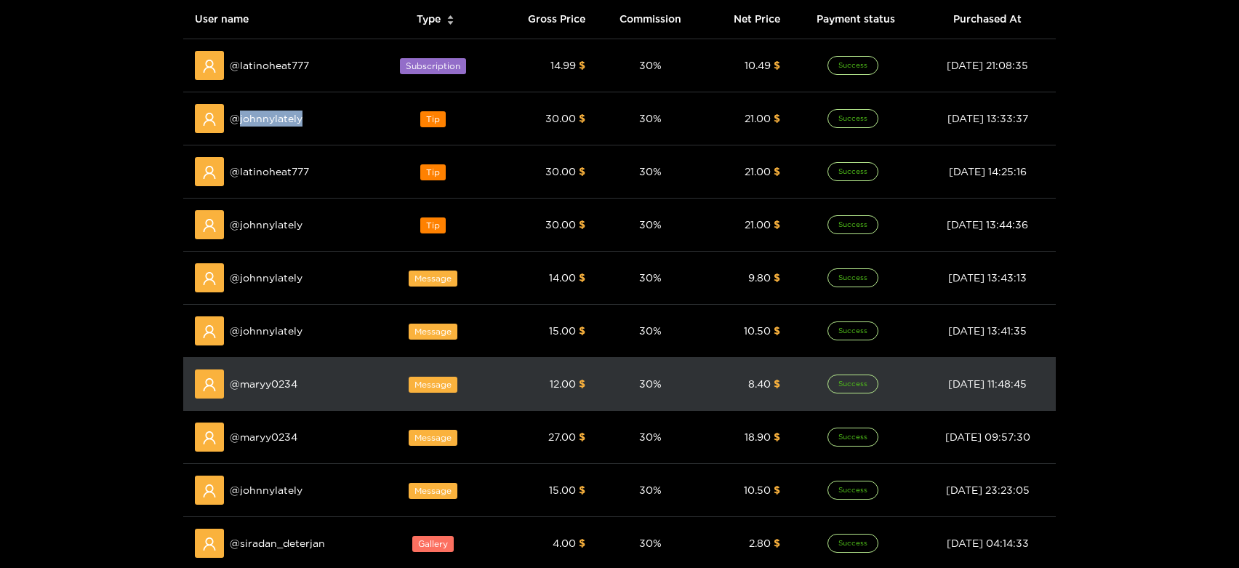
scroll to position [323, 0]
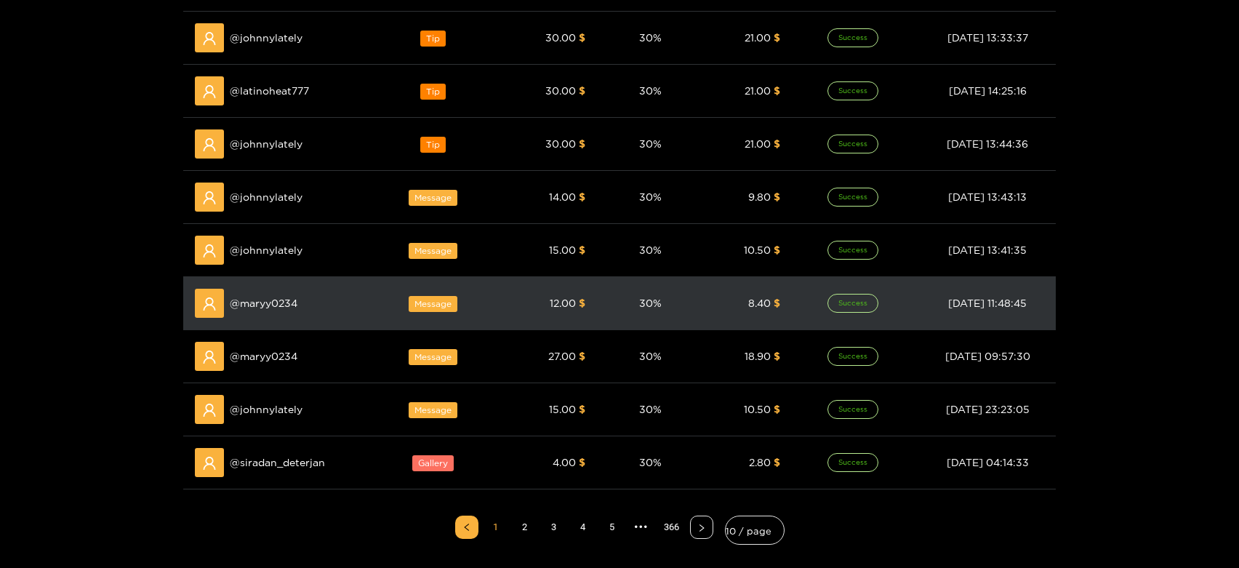
click at [273, 310] on div "@ maryy0234" at bounding box center [279, 303] width 169 height 29
copy span "maryy0234"
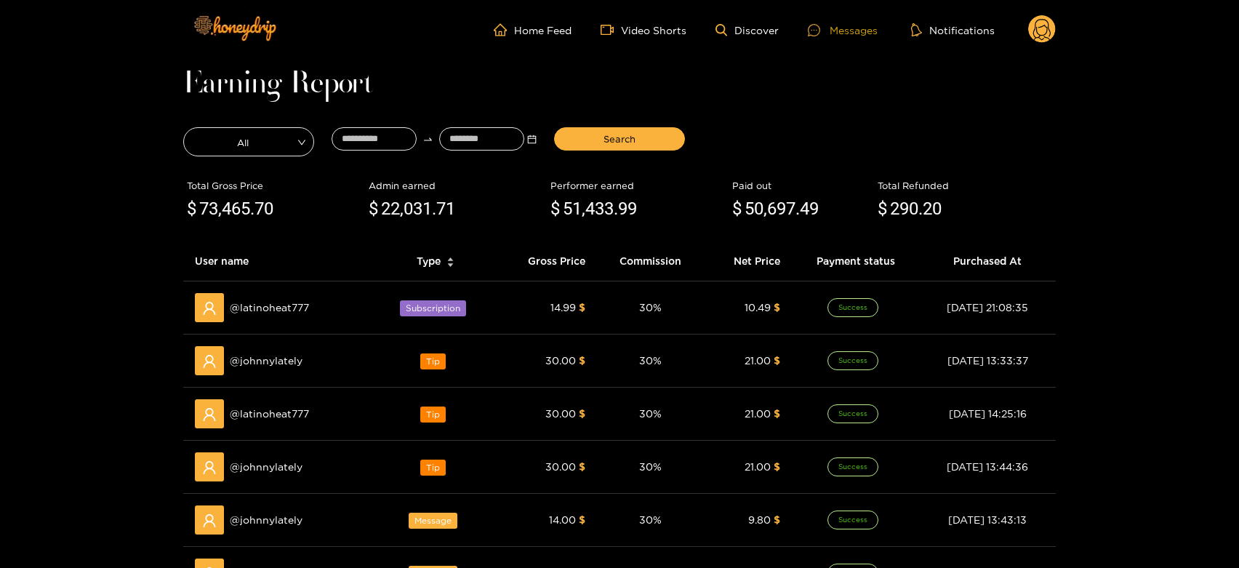
click at [815, 31] on icon at bounding box center [814, 30] width 12 height 12
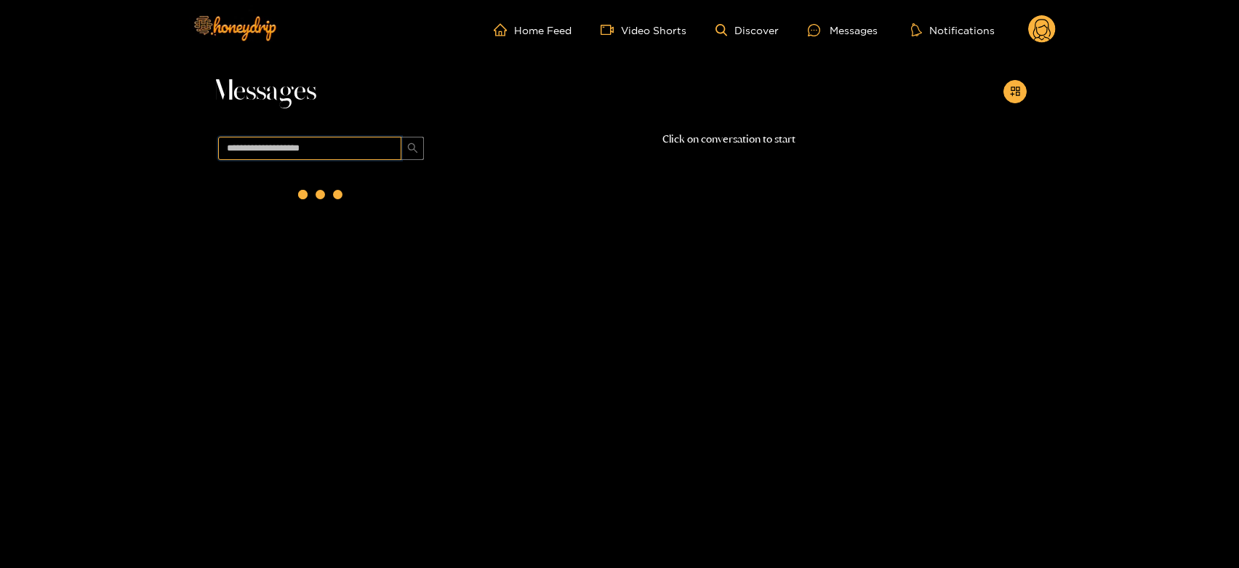
click at [302, 140] on input "text" at bounding box center [309, 148] width 183 height 23
paste input "*********"
click at [302, 140] on input "*********" at bounding box center [309, 148] width 183 height 23
paste input "***"
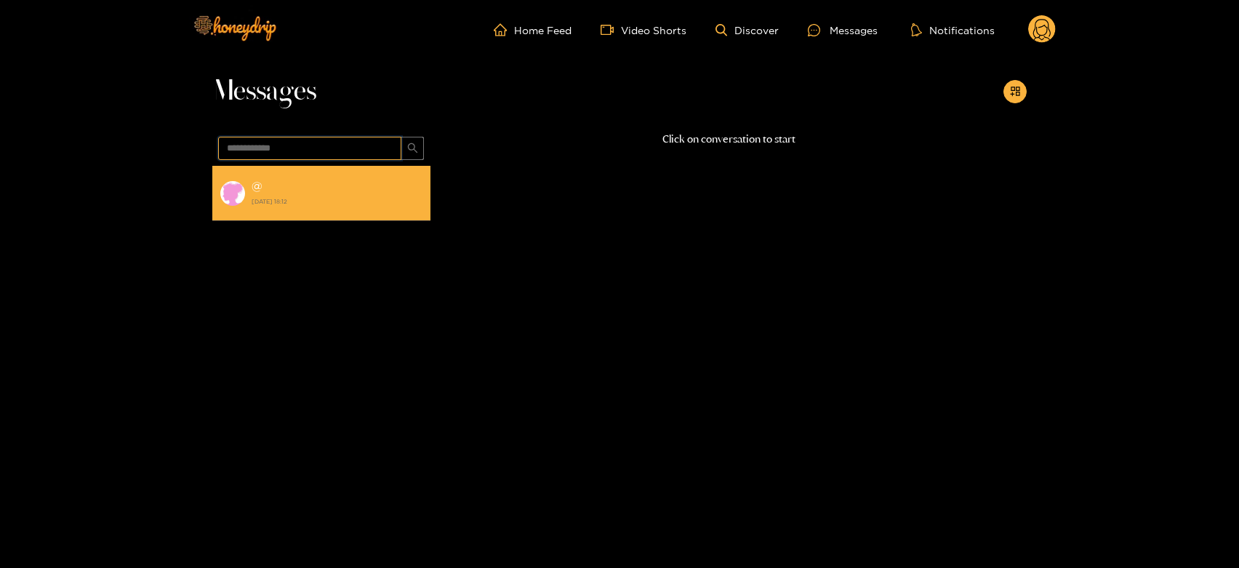
type input "**********"
click at [326, 211] on li "@ 13 October 2025 18:12" at bounding box center [321, 193] width 218 height 55
click at [339, 195] on strong "13 October 2025 18:12" at bounding box center [338, 201] width 172 height 13
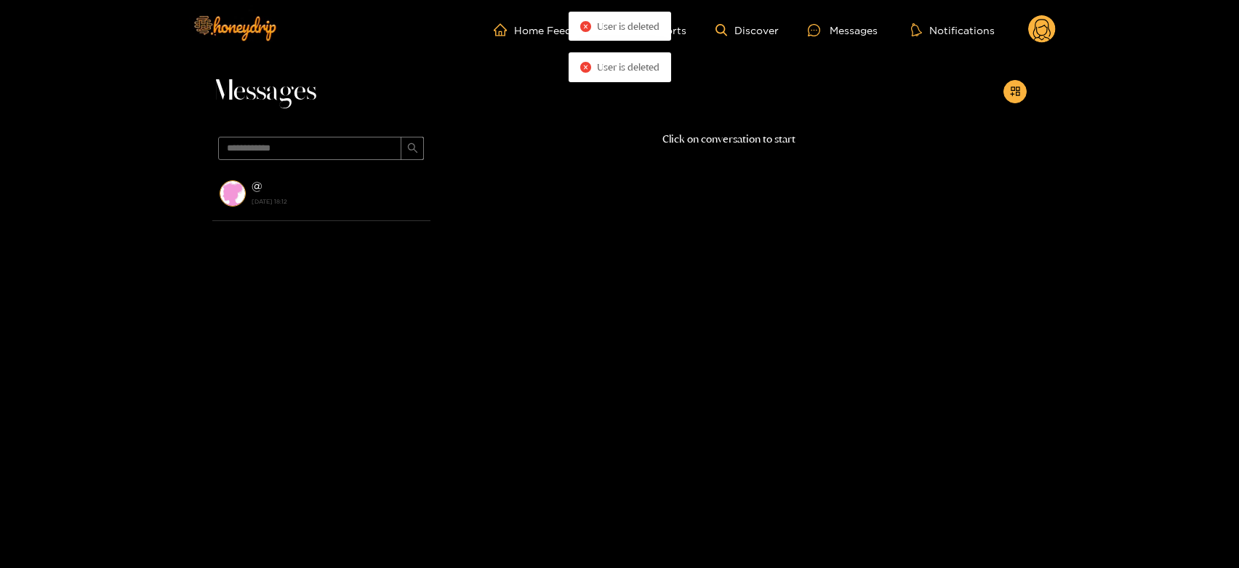
click at [1035, 33] on circle at bounding box center [1042, 29] width 28 height 28
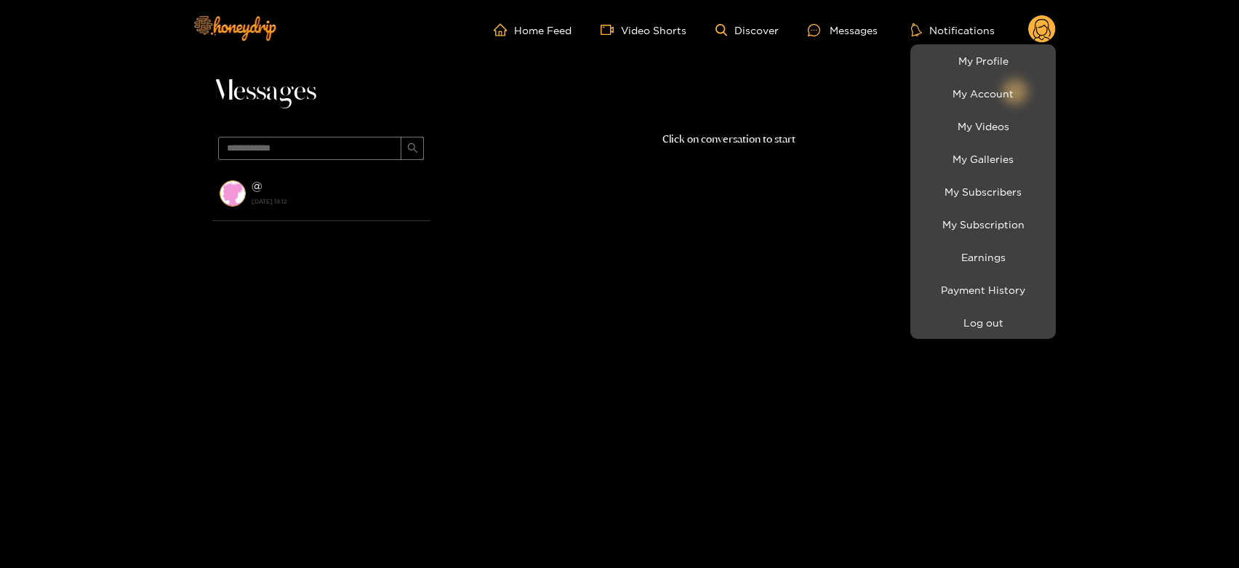
click at [398, 204] on div at bounding box center [619, 284] width 1239 height 568
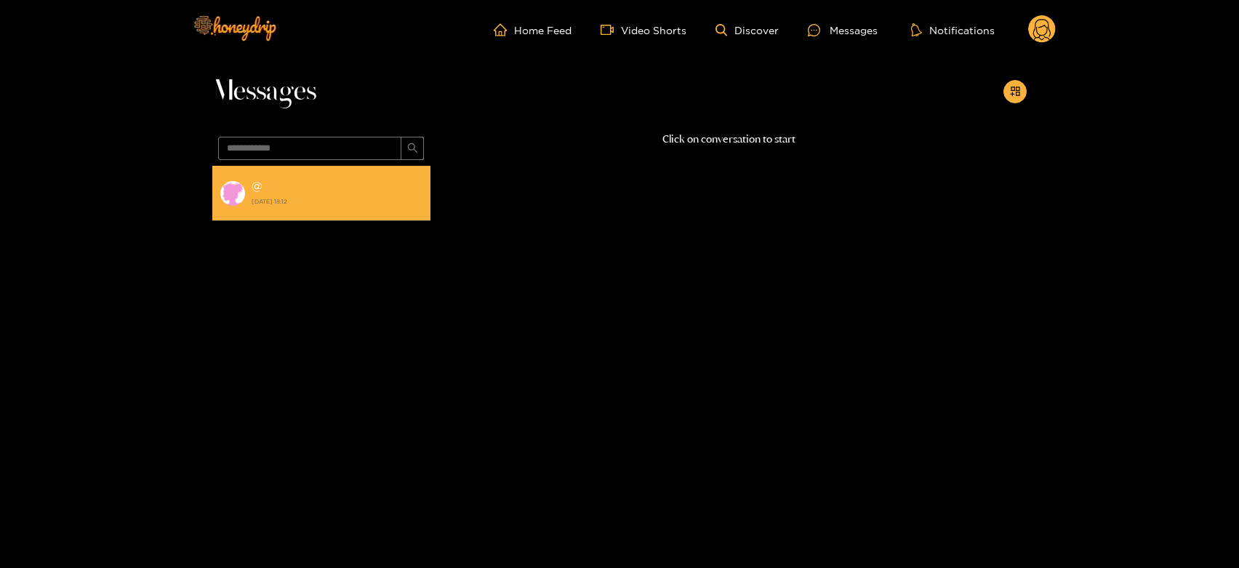
click at [353, 217] on li "@ 13 October 2025 18:12" at bounding box center [321, 193] width 218 height 55
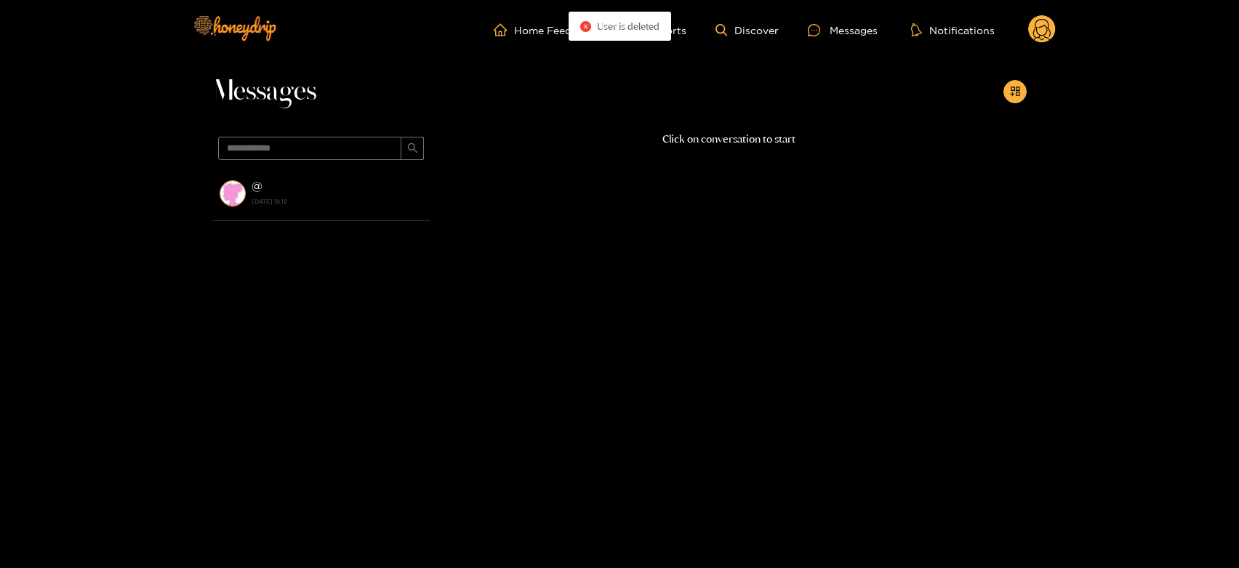
click at [1046, 24] on circle at bounding box center [1042, 29] width 28 height 28
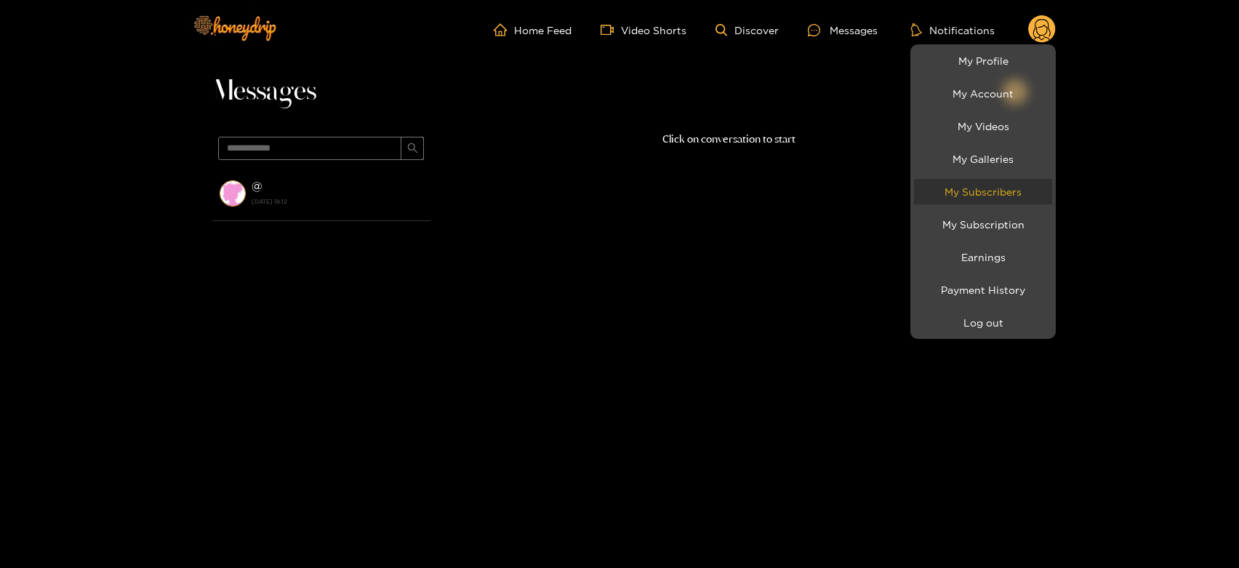
click at [989, 193] on link "My Subscribers" at bounding box center [983, 191] width 138 height 25
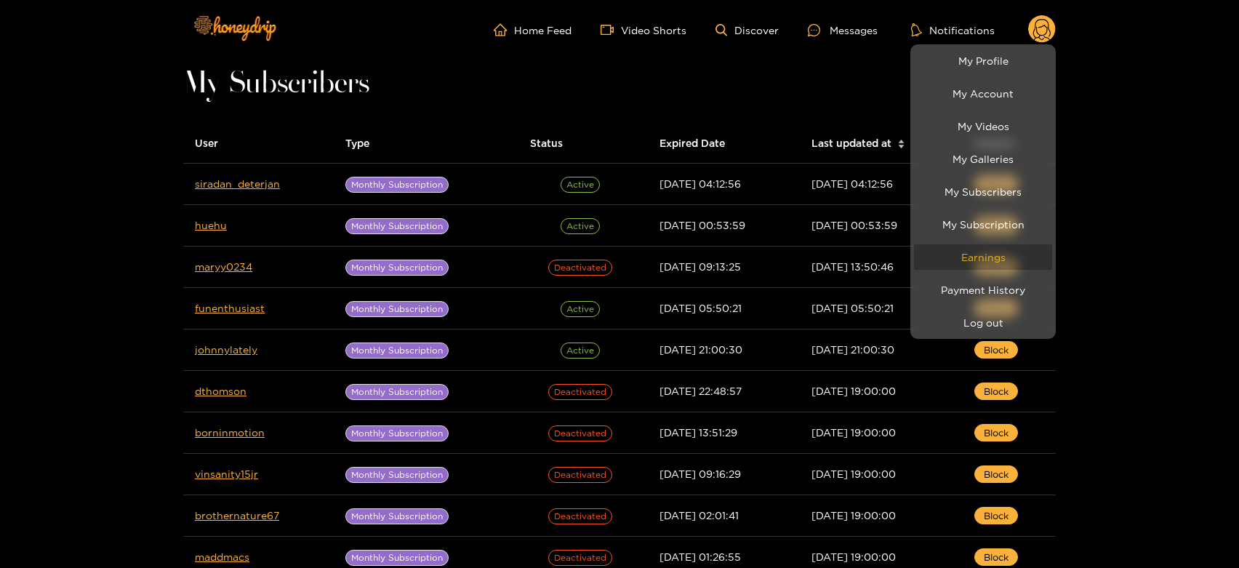
click at [977, 260] on link "Earnings" at bounding box center [983, 256] width 138 height 25
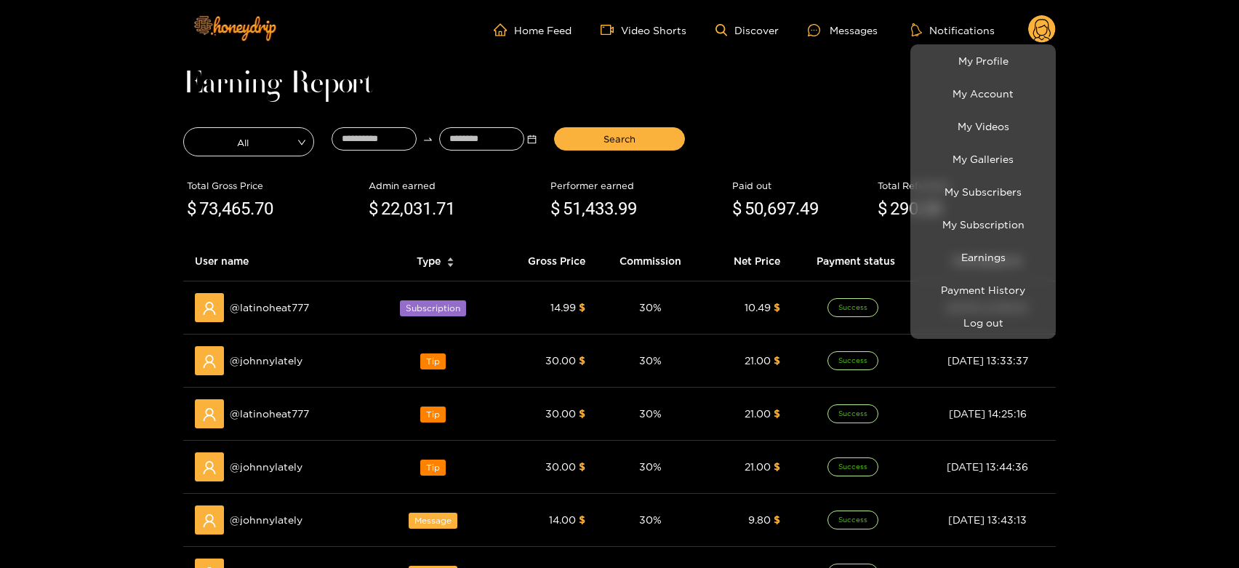
click at [1183, 310] on div at bounding box center [619, 284] width 1239 height 568
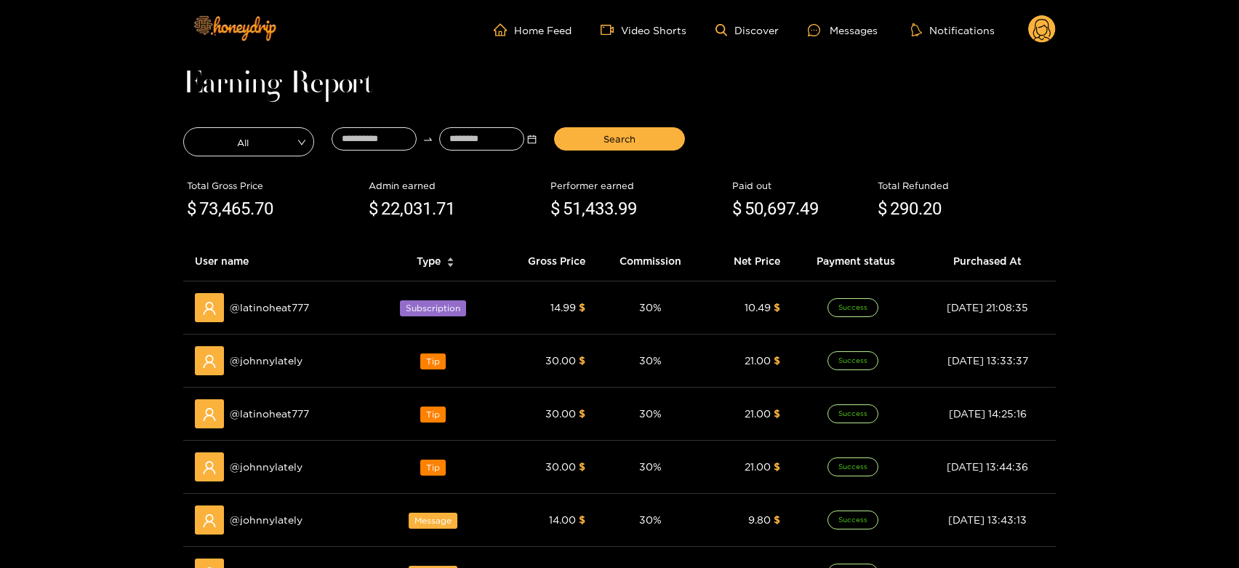
click at [1042, 18] on circle at bounding box center [1042, 29] width 28 height 28
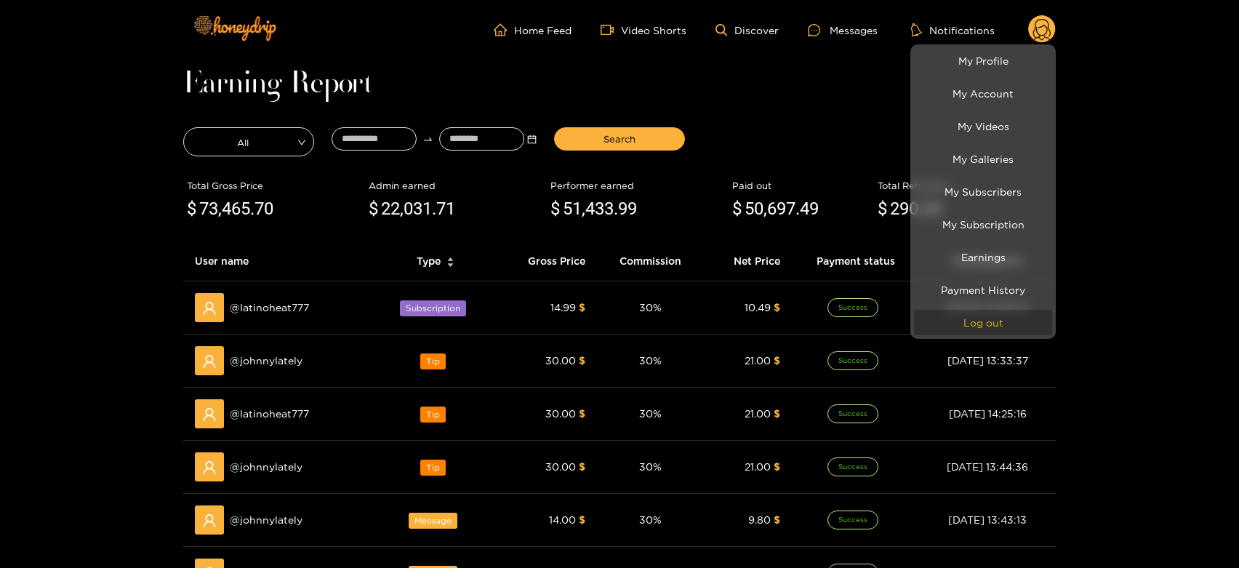
click at [952, 313] on button "Log out" at bounding box center [983, 322] width 138 height 25
